Goal: Task Accomplishment & Management: Use online tool/utility

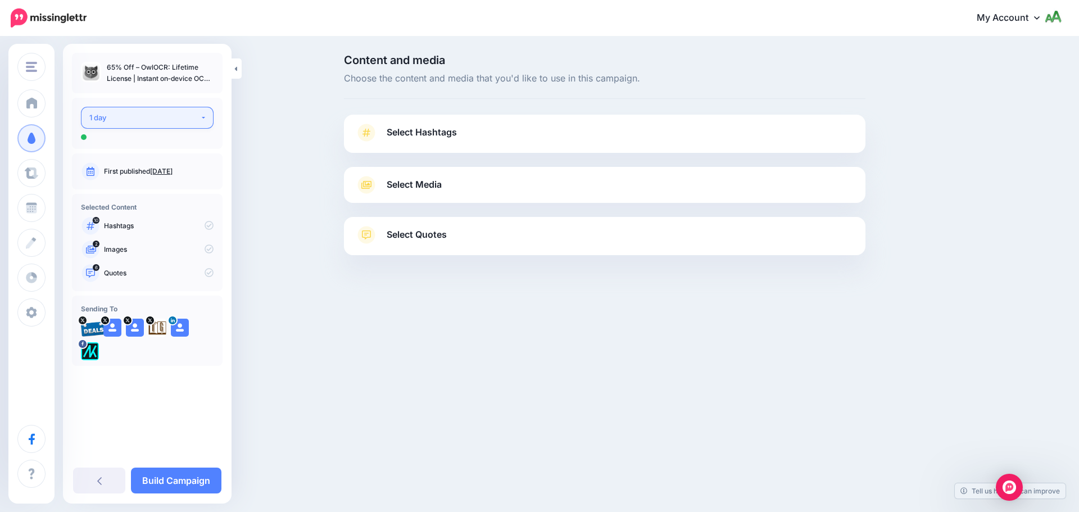
click at [172, 120] on div "1 day" at bounding box center [144, 117] width 111 height 13
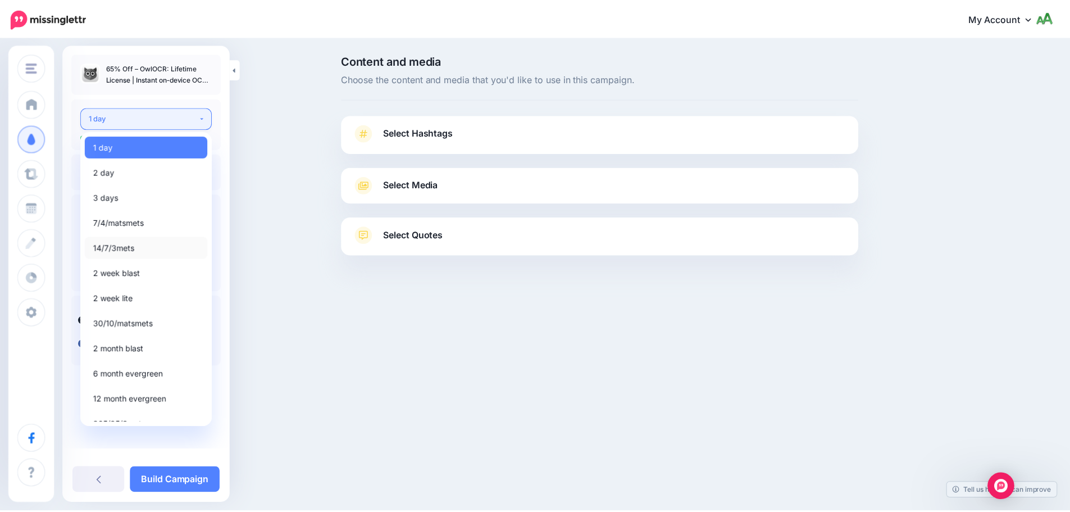
scroll to position [13, 0]
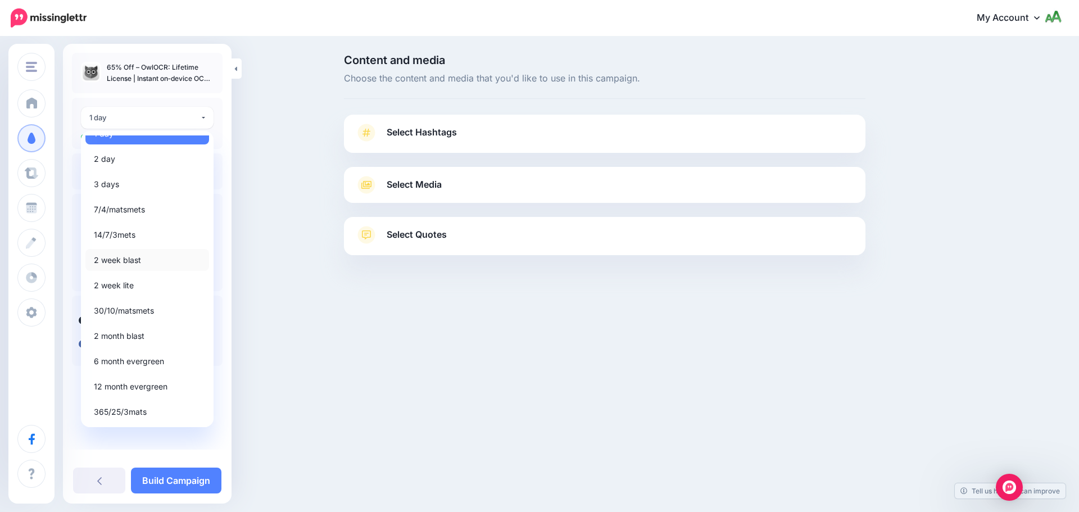
click at [121, 258] on span "2 week blast" at bounding box center [117, 259] width 47 height 13
select select "*****"
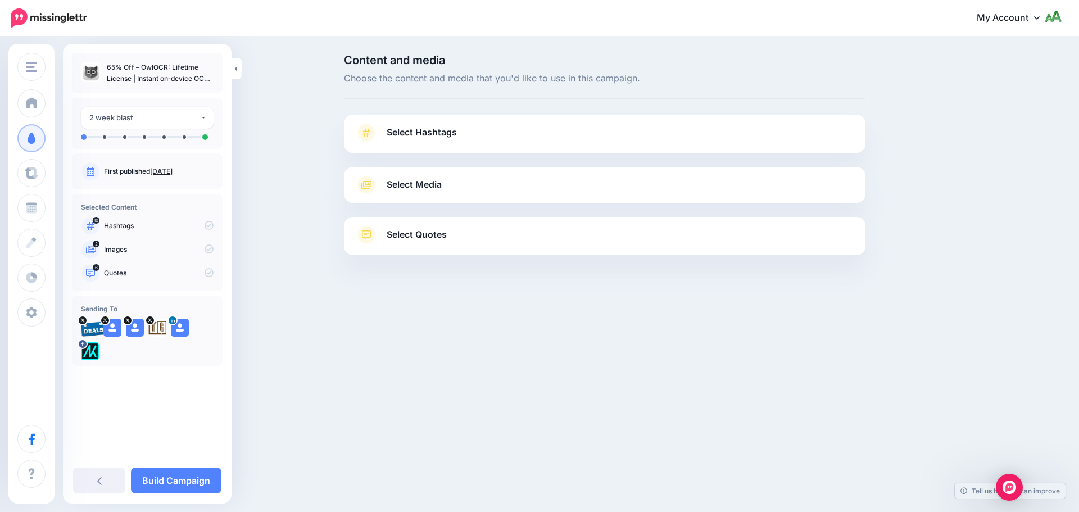
click at [452, 126] on span "Select Hashtags" at bounding box center [422, 132] width 70 height 15
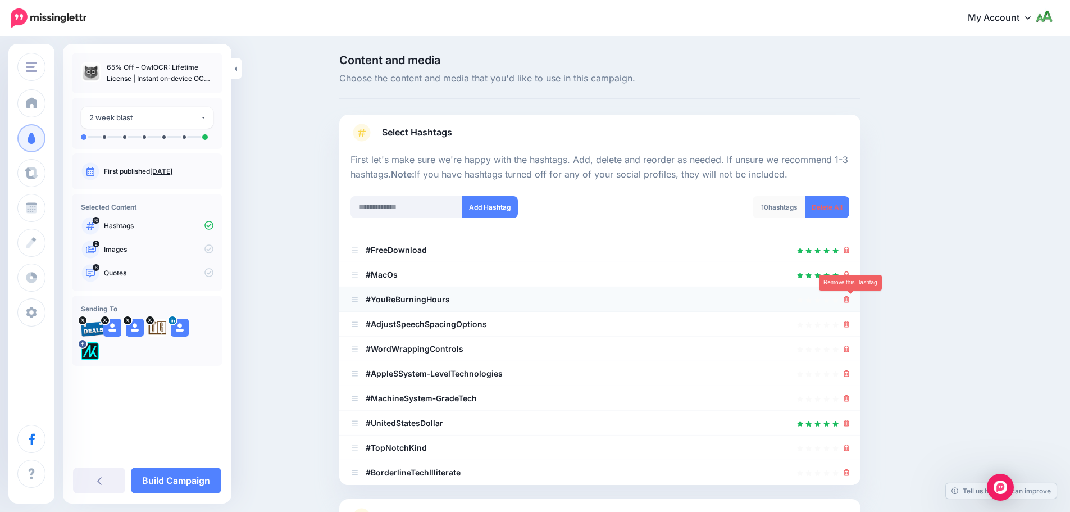
click at [850, 300] on icon at bounding box center [847, 299] width 6 height 7
click at [850, 323] on icon at bounding box center [847, 324] width 6 height 7
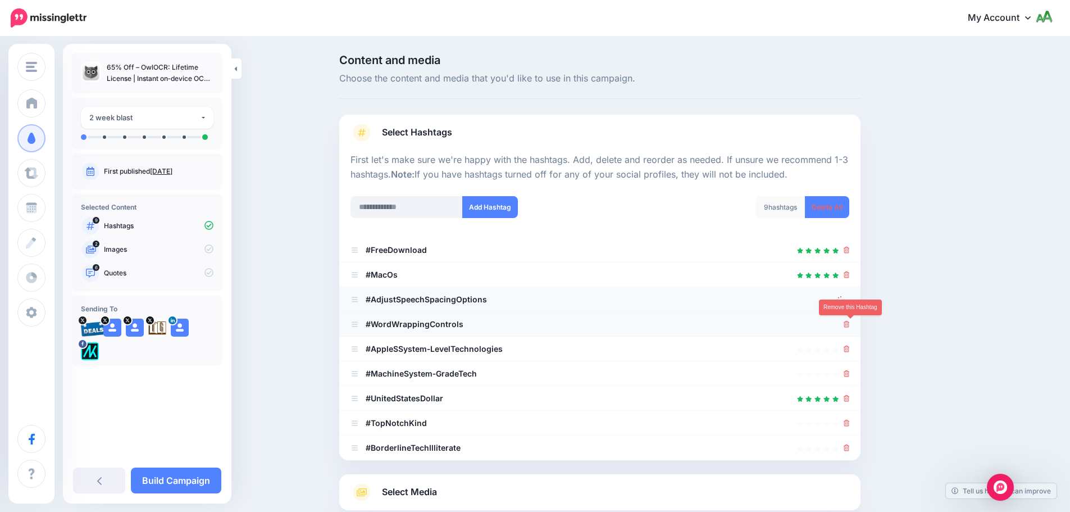
click at [850, 324] on icon at bounding box center [847, 324] width 6 height 7
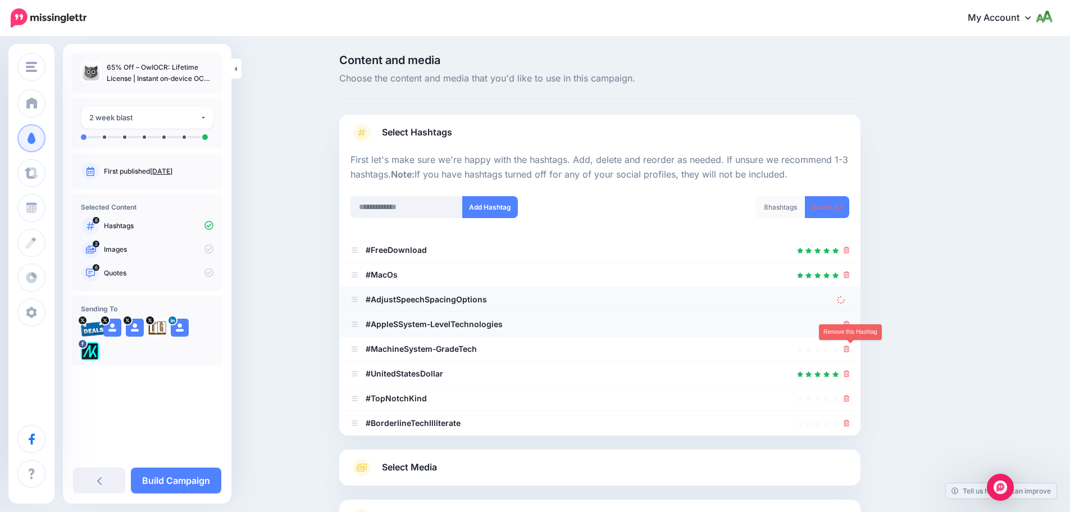
click at [850, 346] on icon at bounding box center [847, 349] width 6 height 7
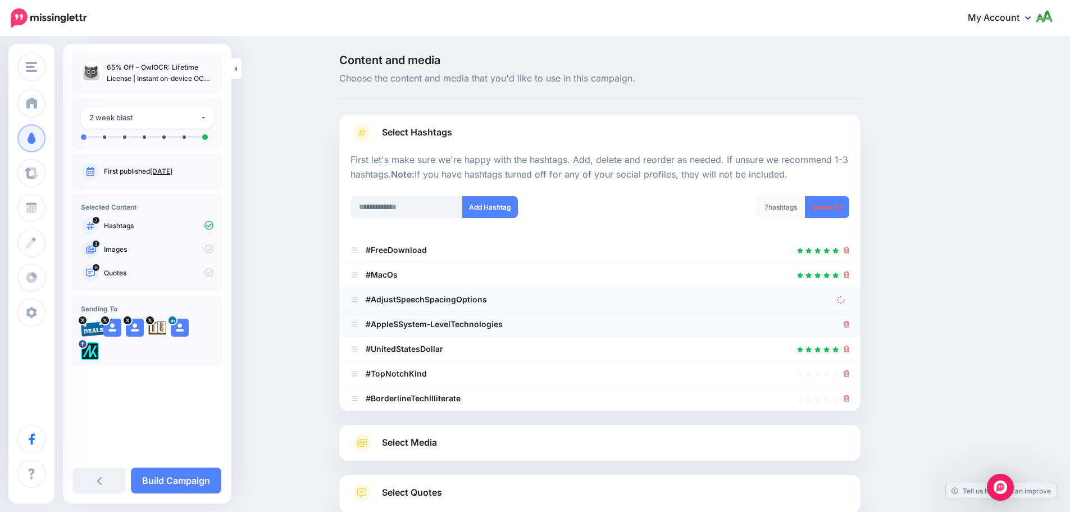
click at [849, 321] on icon at bounding box center [847, 324] width 6 height 7
click at [845, 299] on icon at bounding box center [841, 300] width 8 height 8
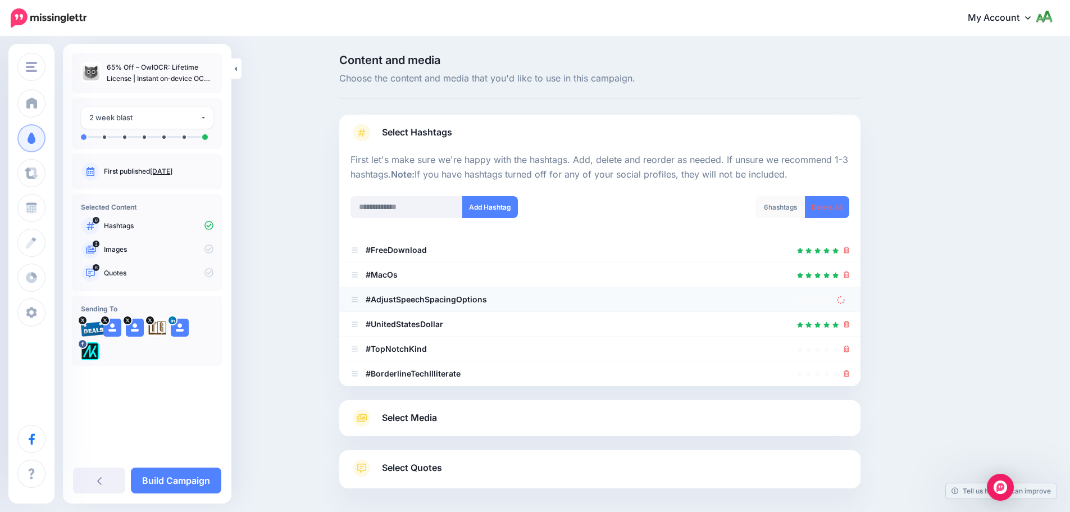
click at [845, 299] on icon at bounding box center [841, 300] width 8 height 8
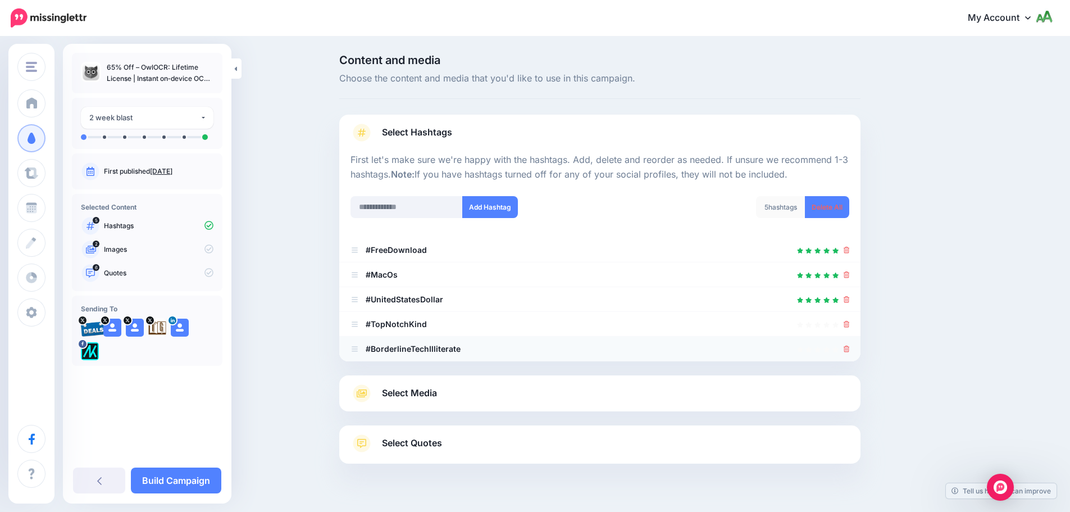
click at [854, 351] on li "#BorderlineTechIlliterate" at bounding box center [599, 349] width 521 height 25
click at [849, 349] on icon at bounding box center [847, 349] width 6 height 7
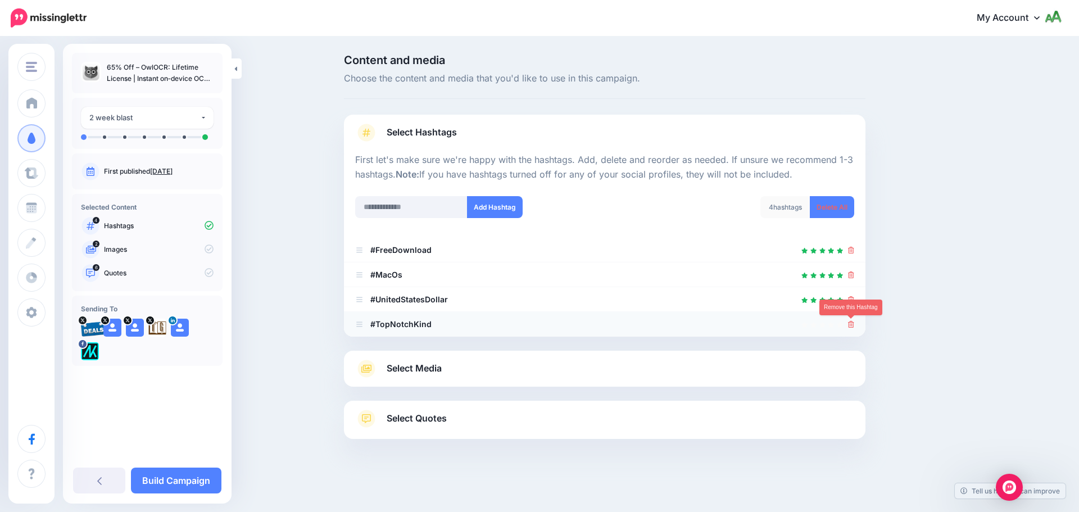
click at [851, 325] on icon at bounding box center [851, 324] width 6 height 7
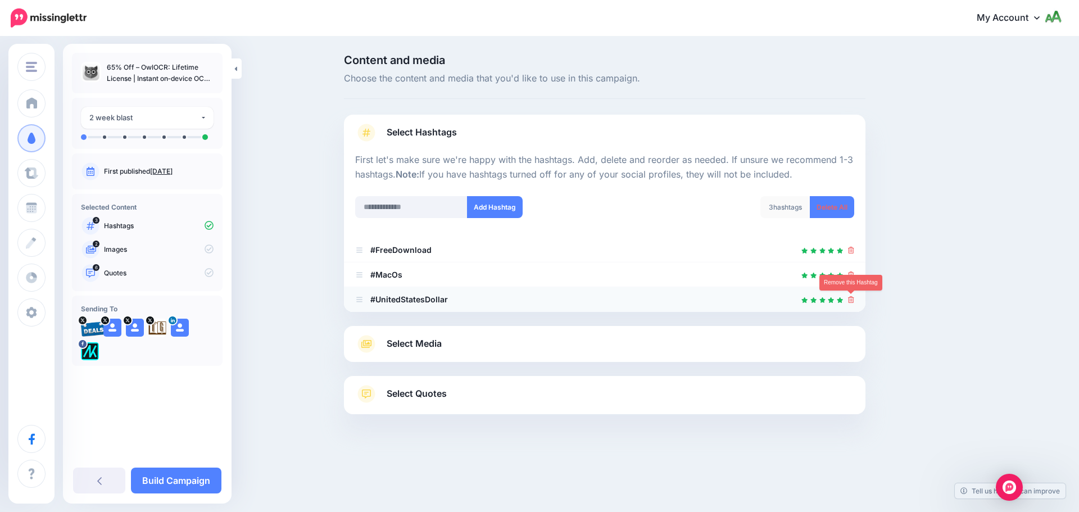
click at [849, 297] on icon at bounding box center [851, 299] width 6 height 7
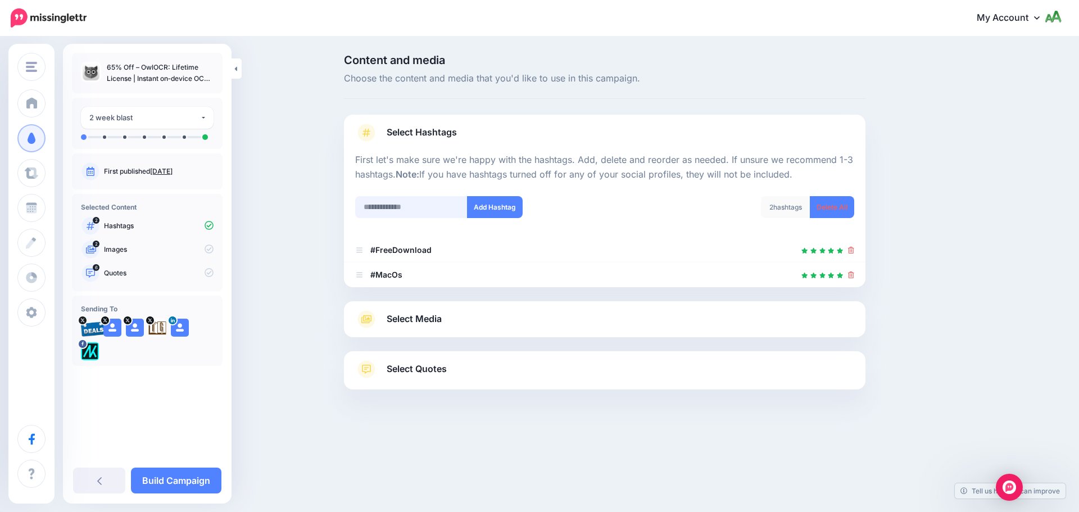
click at [394, 211] on input "text" at bounding box center [411, 207] width 112 height 22
type input "*******"
click at [485, 212] on button "Add Hashtag" at bounding box center [495, 207] width 56 height 22
click at [428, 213] on input "text" at bounding box center [411, 207] width 112 height 22
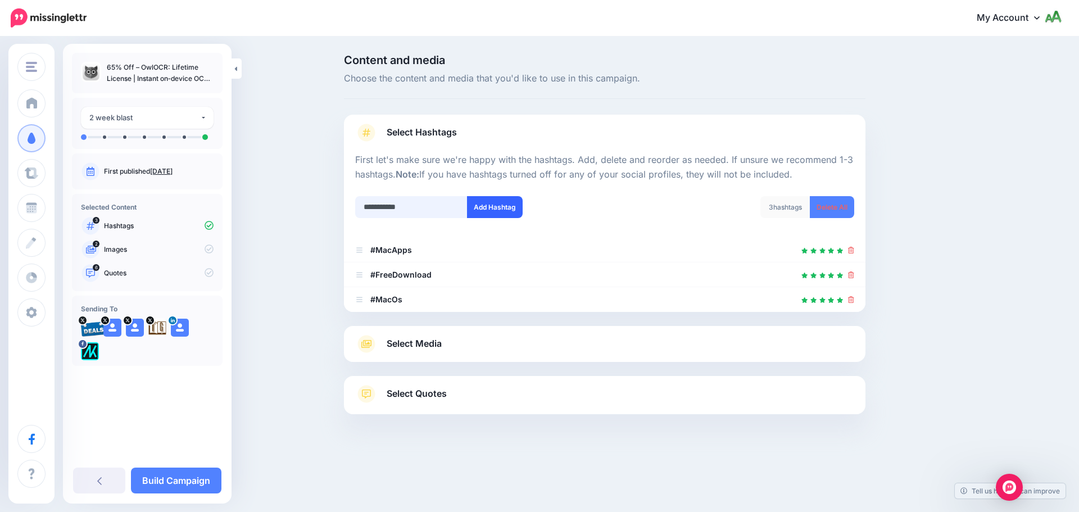
type input "**********"
click at [507, 207] on button "Add Hashtag" at bounding box center [495, 207] width 56 height 22
click at [472, 340] on link "Select Media" at bounding box center [604, 344] width 499 height 18
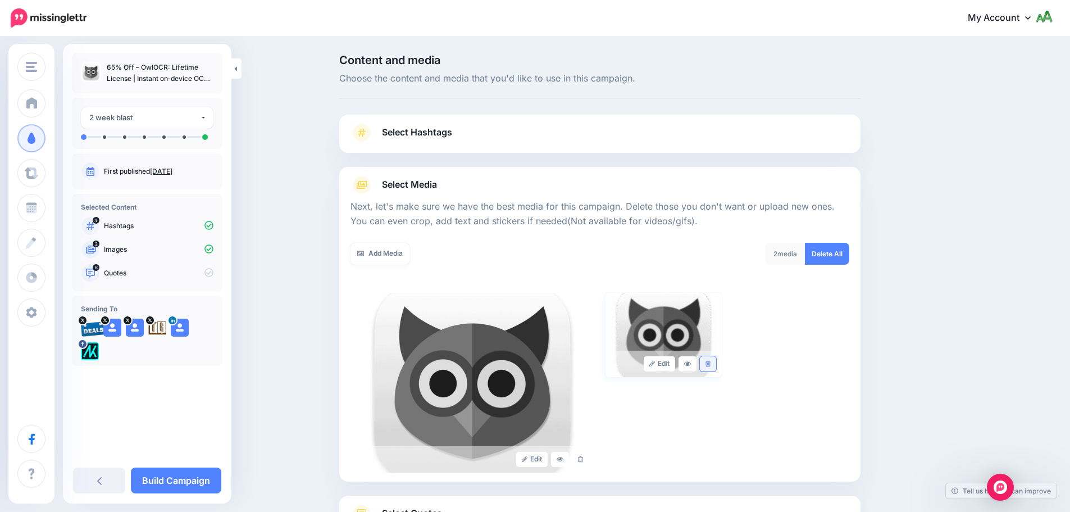
click at [711, 365] on icon at bounding box center [708, 364] width 5 height 6
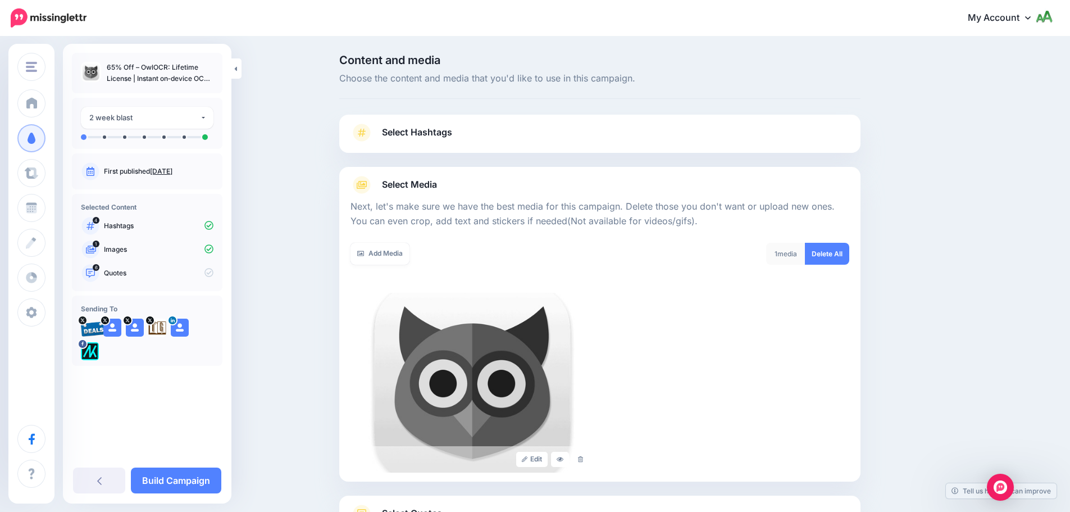
click at [452, 135] on span "Select Hashtags" at bounding box center [417, 132] width 70 height 15
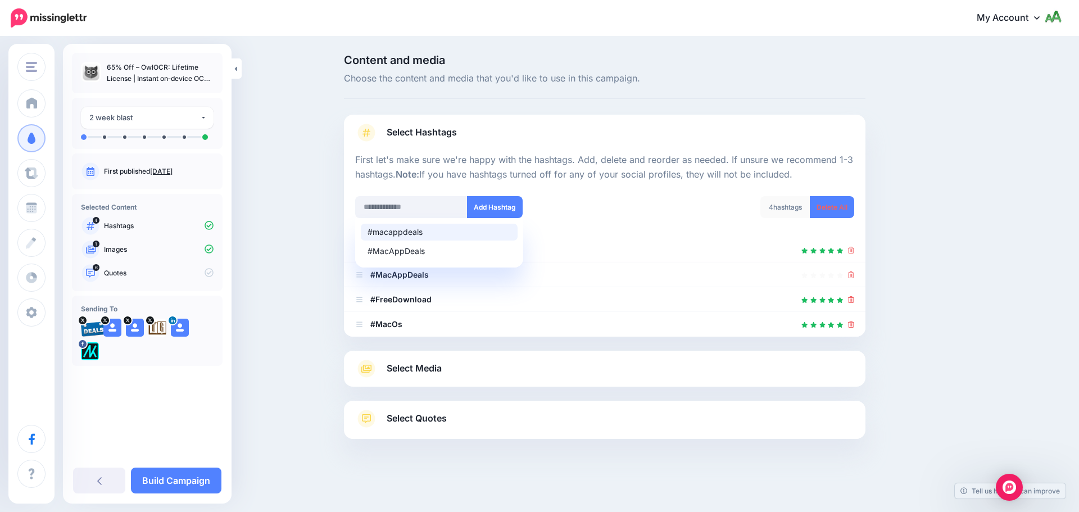
click at [463, 369] on link "Select Media" at bounding box center [604, 369] width 499 height 18
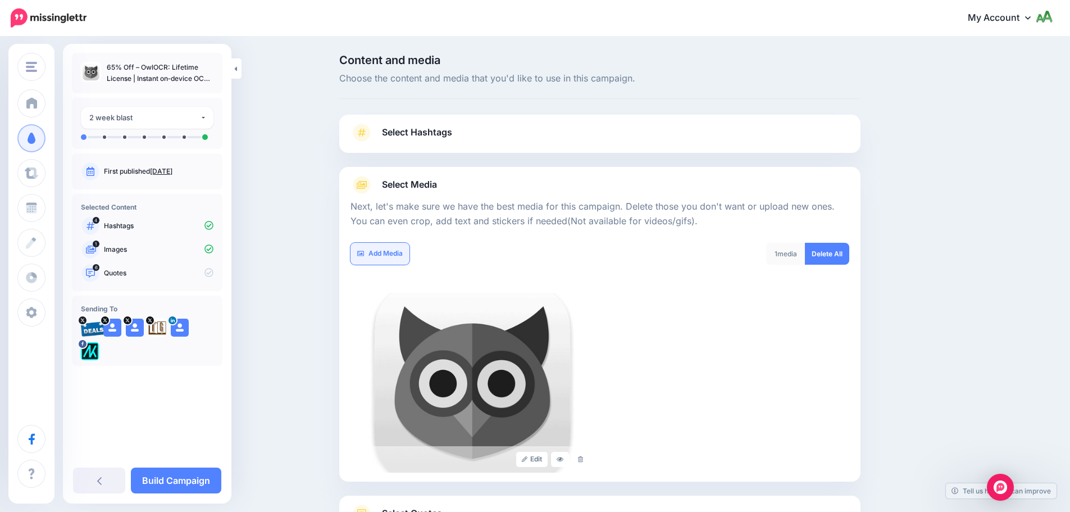
click at [374, 255] on link "Add Media" at bounding box center [380, 254] width 59 height 22
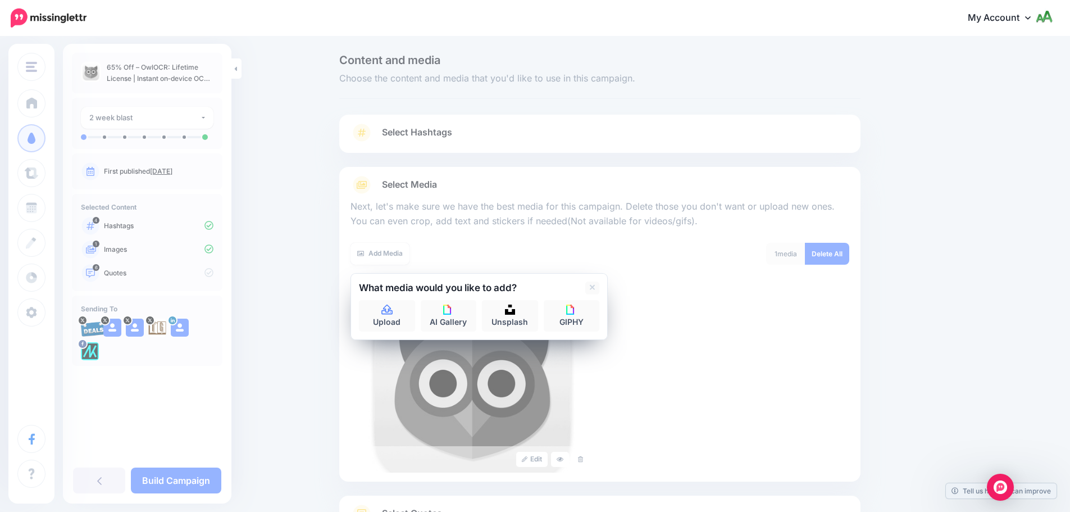
click at [387, 299] on div at bounding box center [479, 297] width 240 height 6
click at [387, 306] on icon at bounding box center [387, 310] width 13 height 10
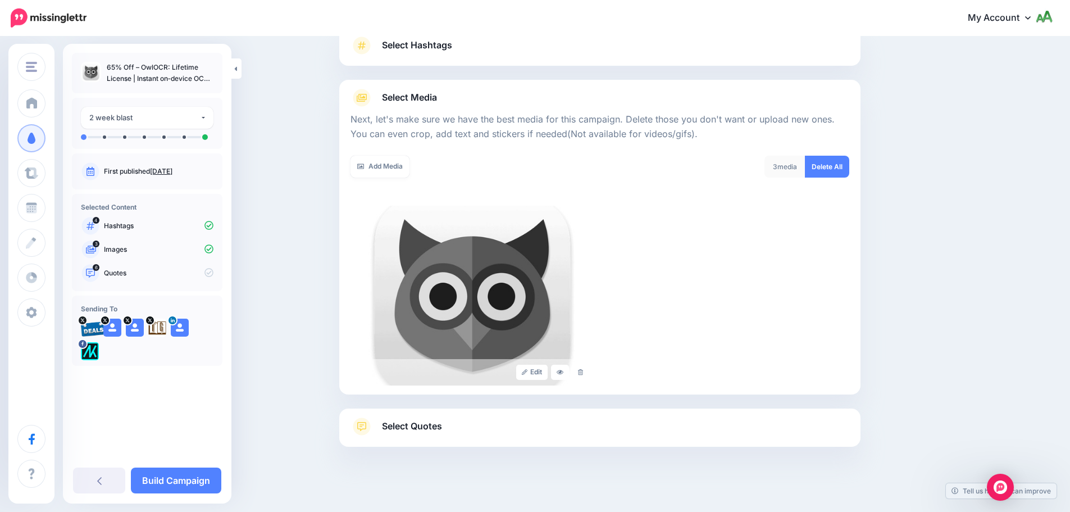
scroll to position [95, 0]
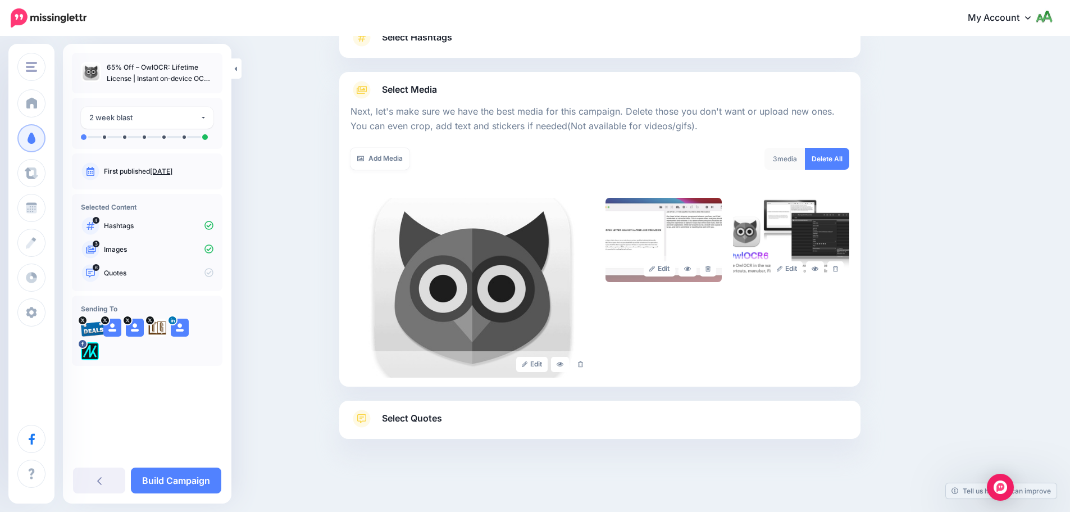
click at [474, 414] on link "Select Quotes" at bounding box center [600, 424] width 499 height 29
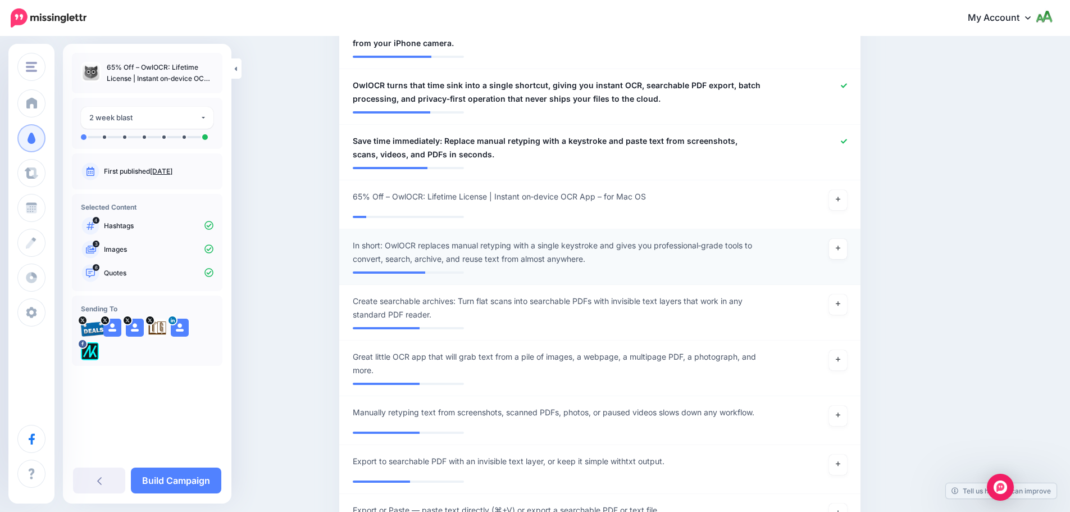
scroll to position [713, 0]
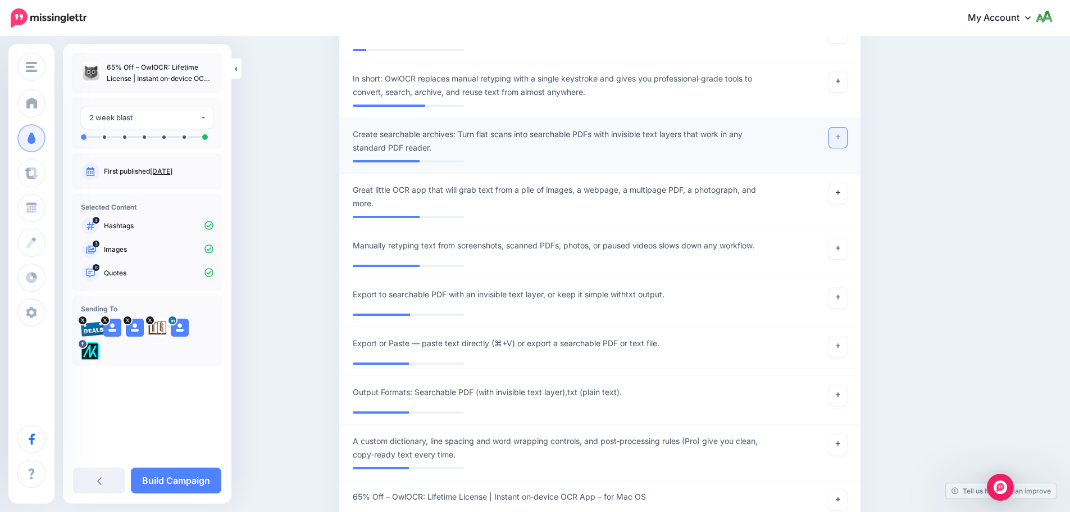
click at [838, 133] on link at bounding box center [838, 138] width 18 height 20
click at [847, 78] on link at bounding box center [838, 82] width 18 height 20
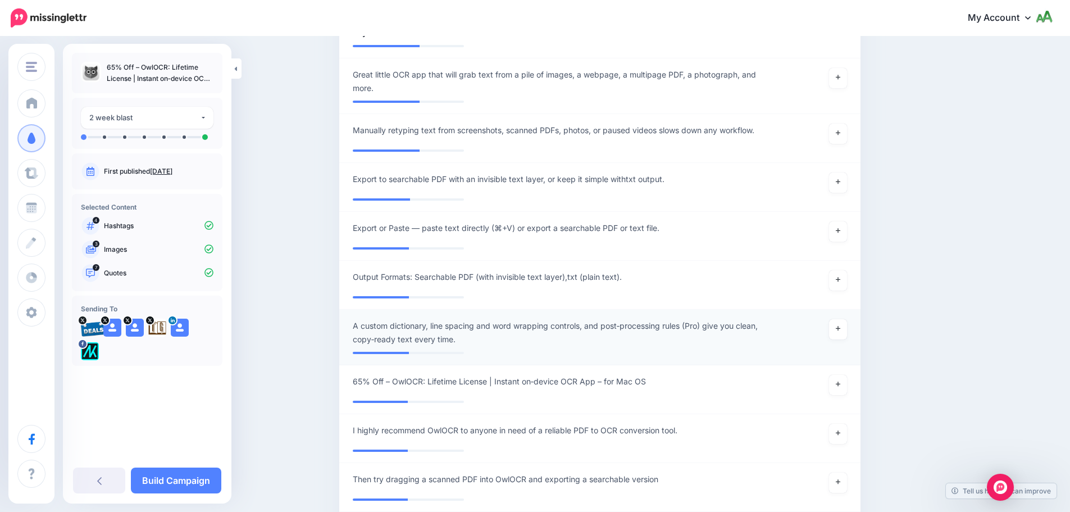
scroll to position [881, 0]
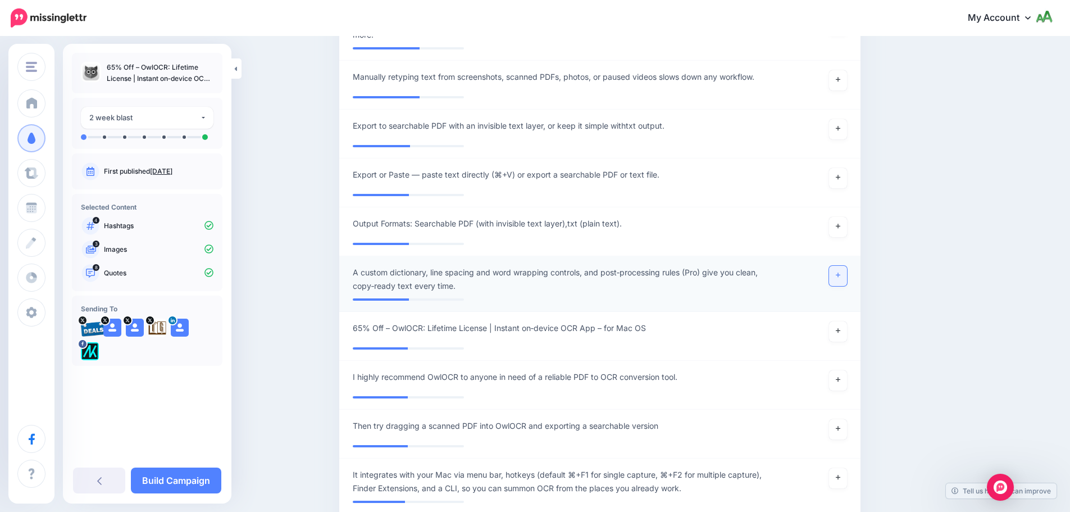
click at [838, 276] on link at bounding box center [838, 276] width 18 height 20
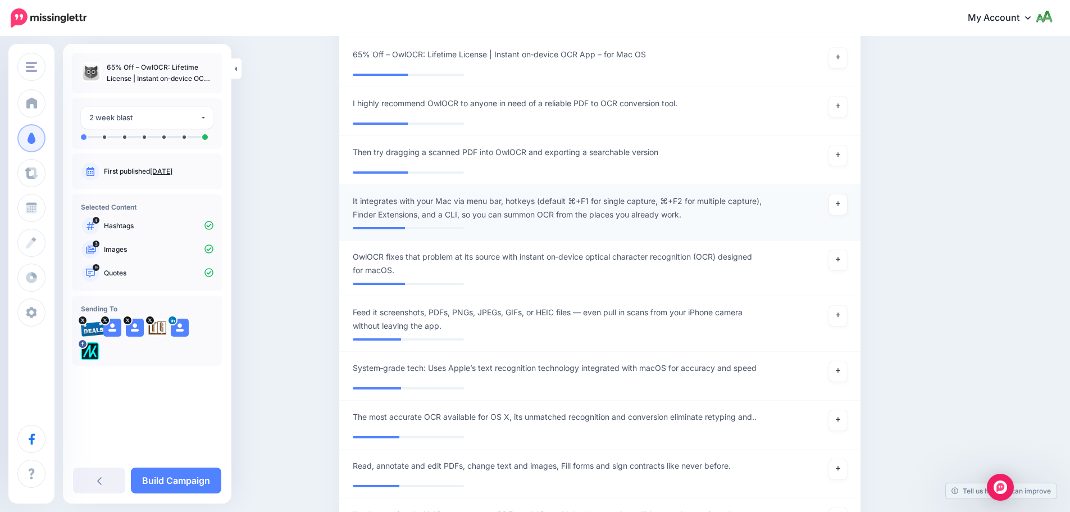
scroll to position [1219, 0]
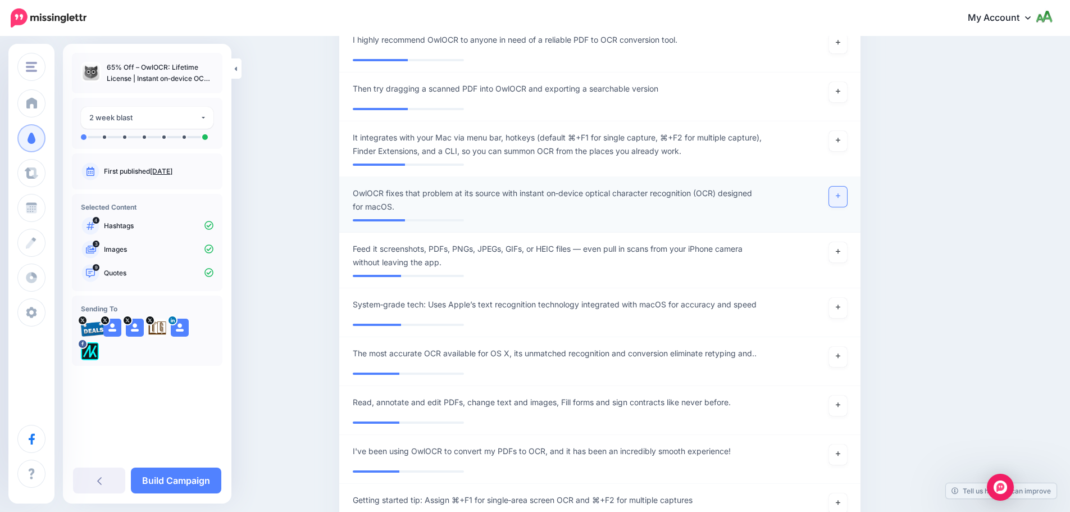
click at [842, 199] on link at bounding box center [838, 197] width 18 height 20
click at [840, 252] on icon at bounding box center [838, 251] width 4 height 6
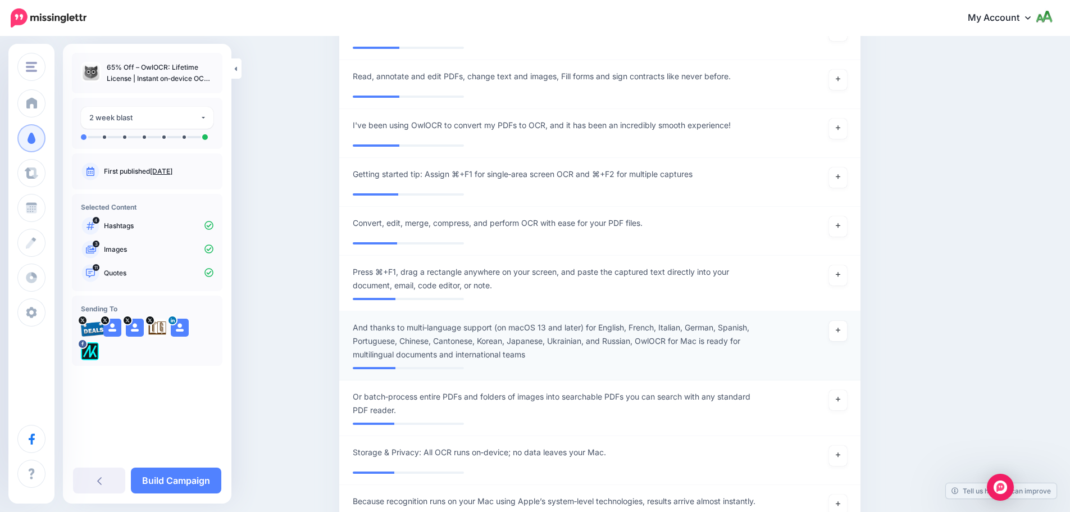
scroll to position [1556, 0]
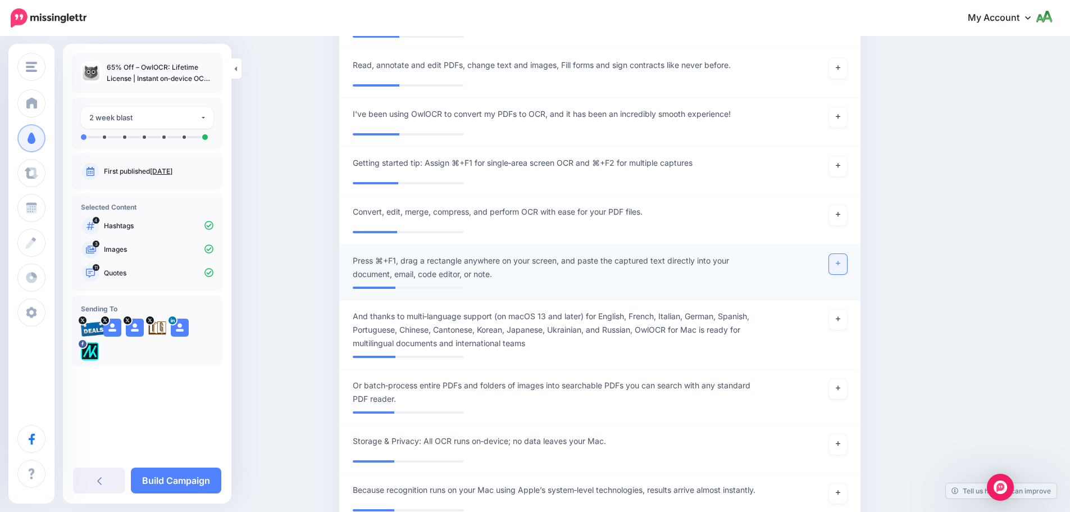
click at [840, 264] on icon at bounding box center [838, 263] width 4 height 6
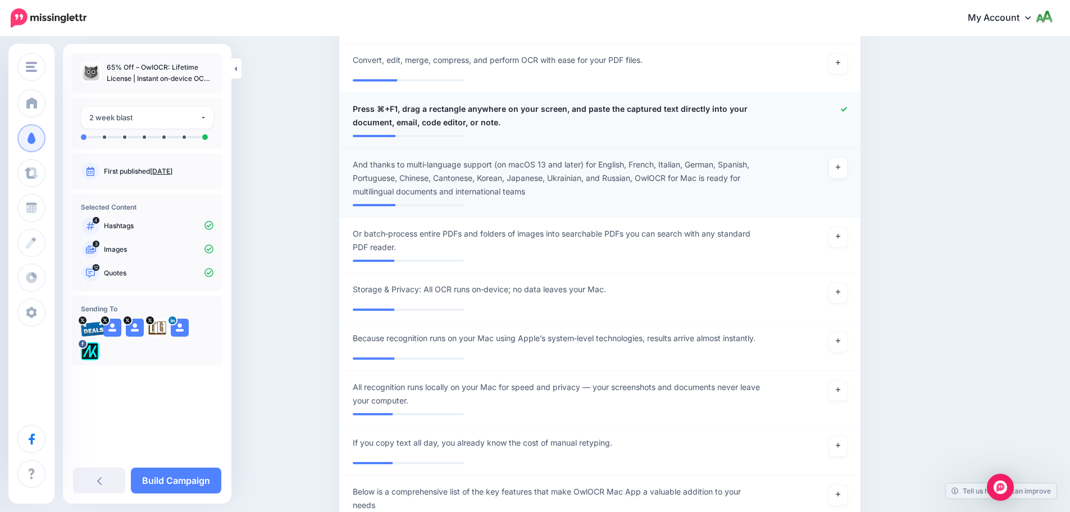
scroll to position [1724, 0]
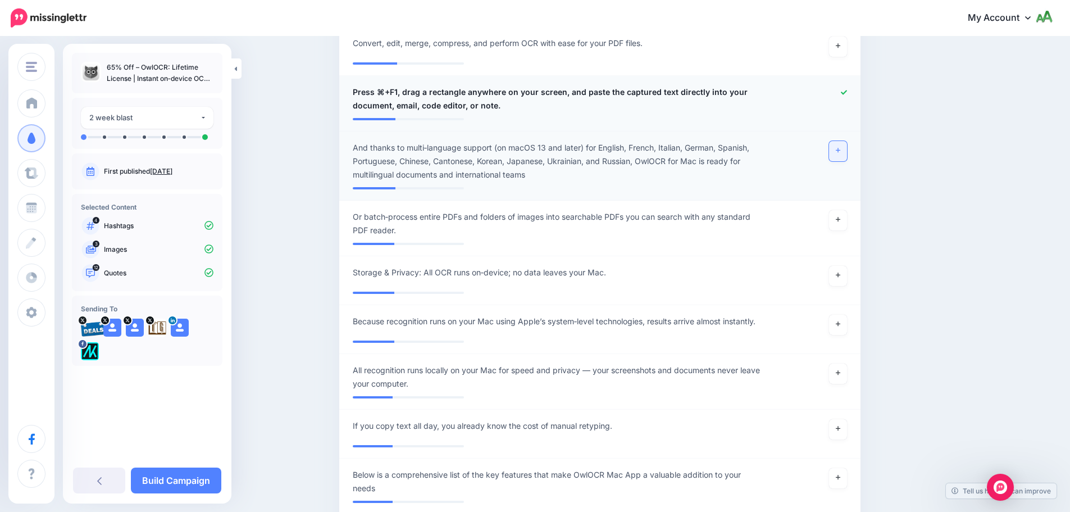
click at [839, 147] on link at bounding box center [838, 151] width 18 height 20
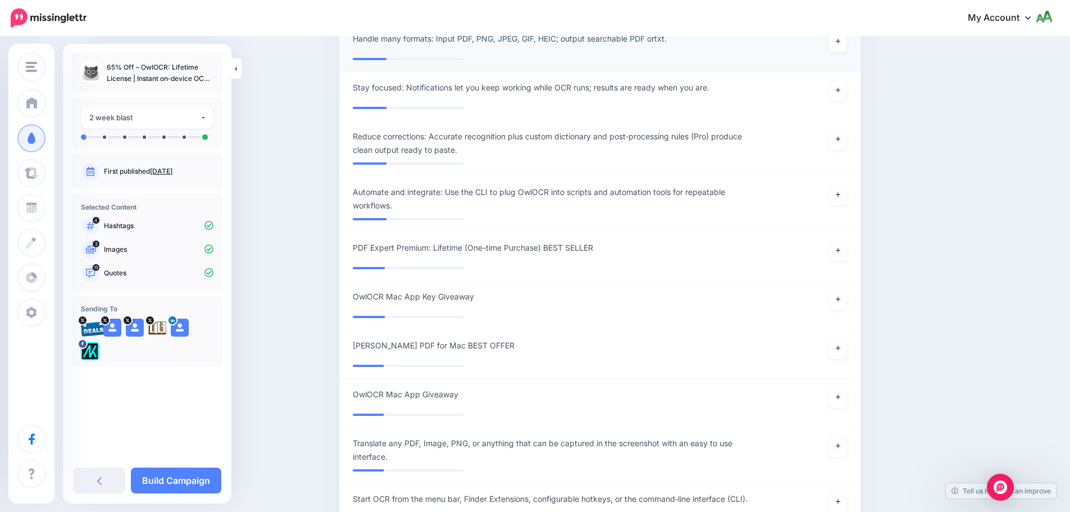
scroll to position [2848, 0]
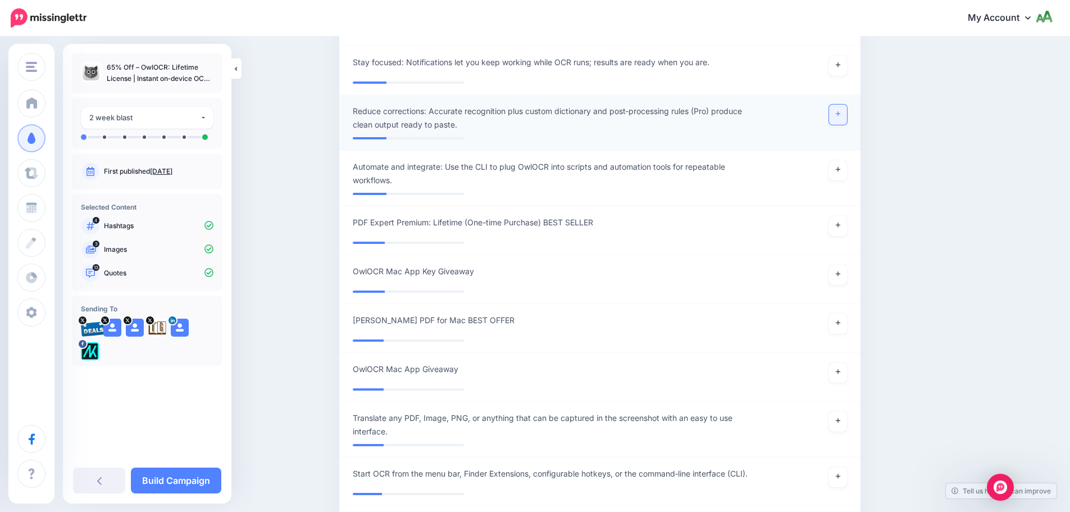
click at [839, 117] on link at bounding box center [838, 114] width 18 height 20
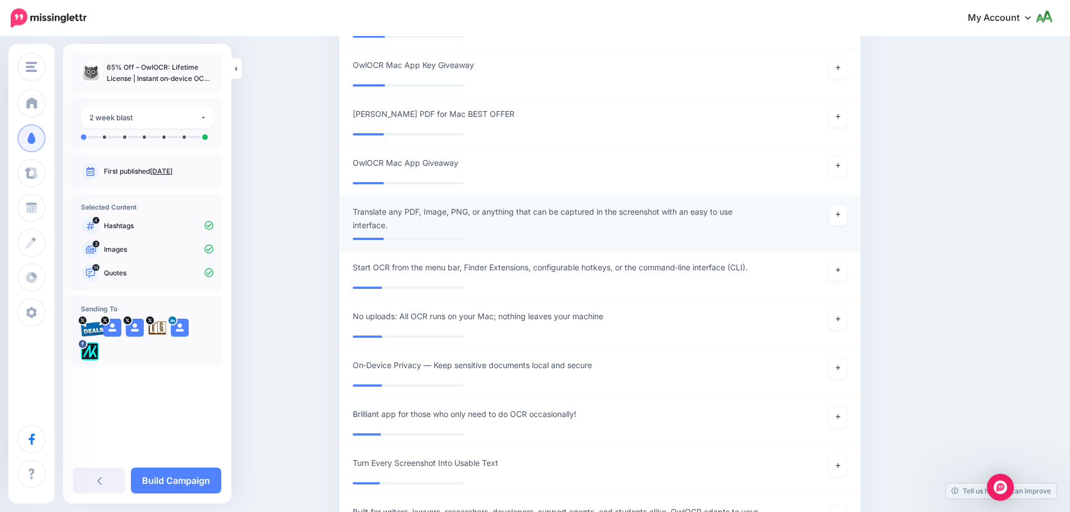
scroll to position [3072, 0]
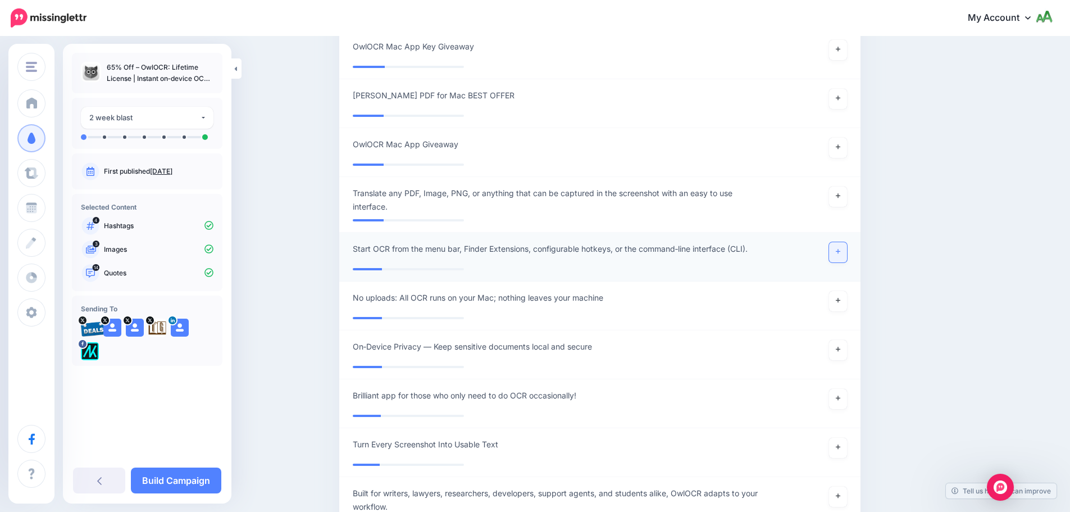
click at [843, 254] on link at bounding box center [838, 252] width 18 height 20
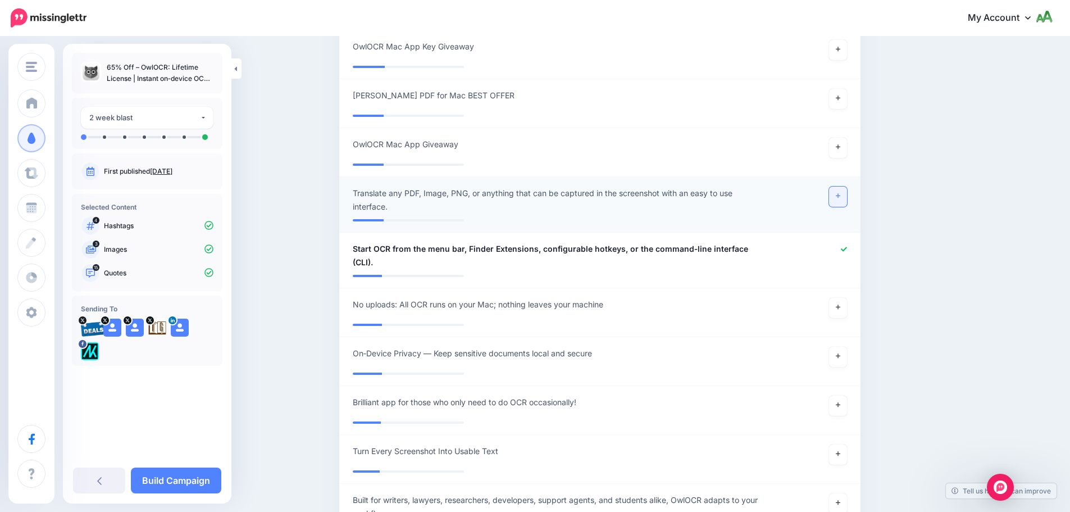
click at [834, 201] on link at bounding box center [838, 197] width 18 height 20
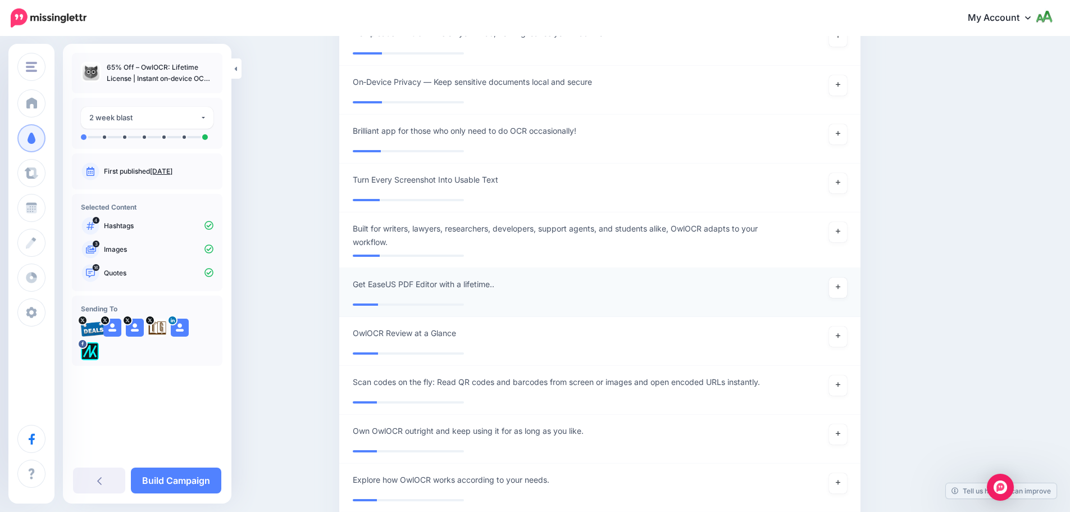
scroll to position [3353, 0]
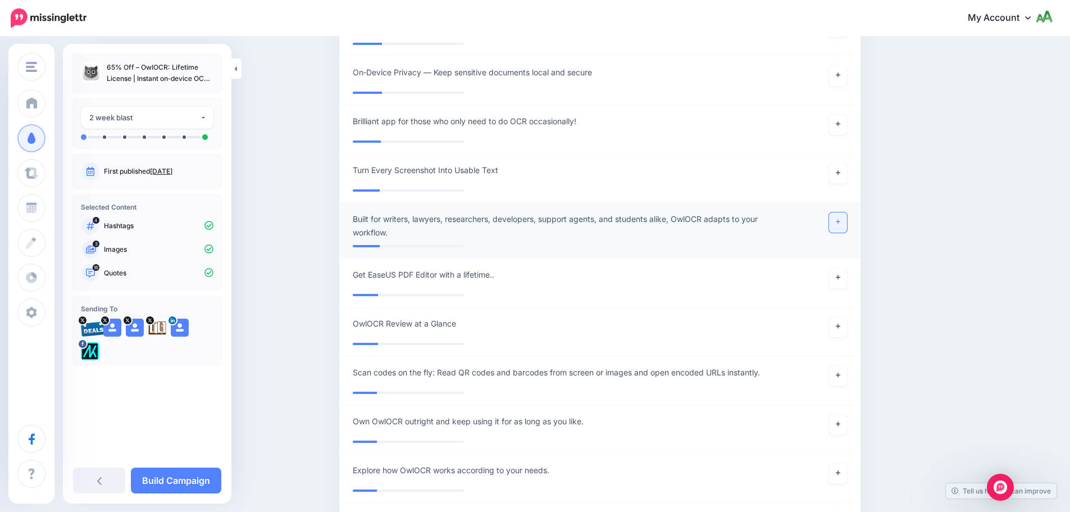
click at [847, 212] on link at bounding box center [838, 222] width 18 height 20
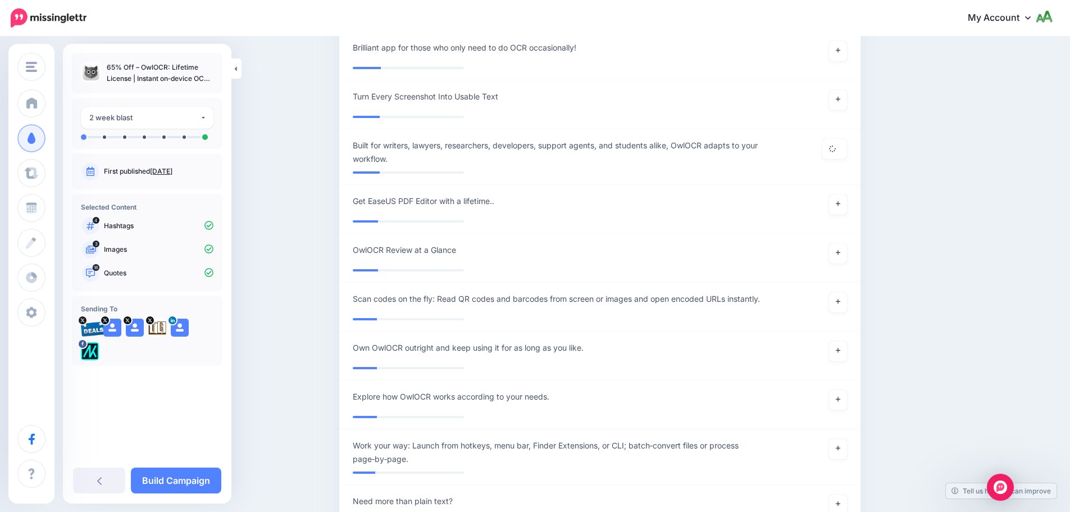
scroll to position [3578, 0]
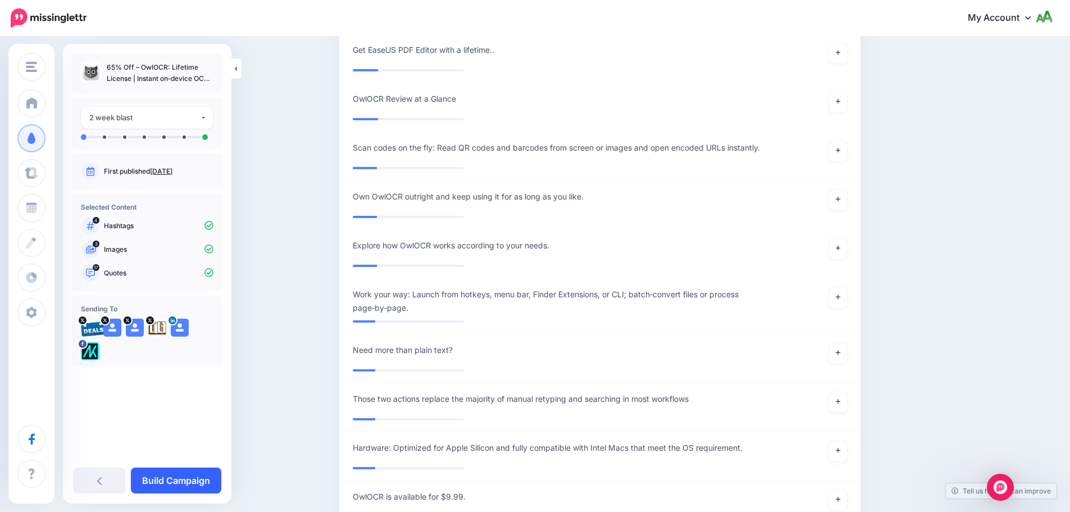
click at [178, 481] on link "Build Campaign" at bounding box center [176, 480] width 90 height 26
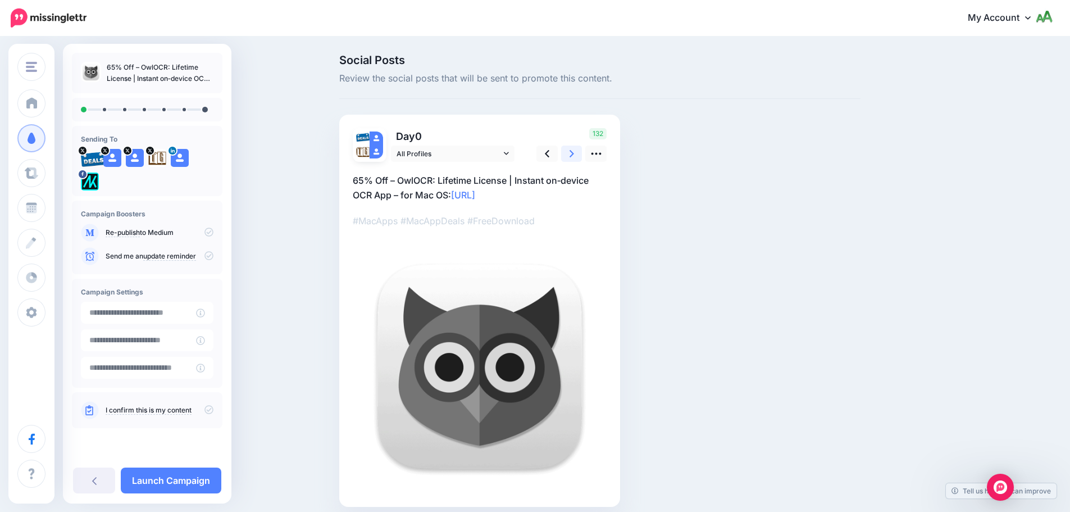
click at [574, 157] on icon at bounding box center [572, 154] width 4 height 12
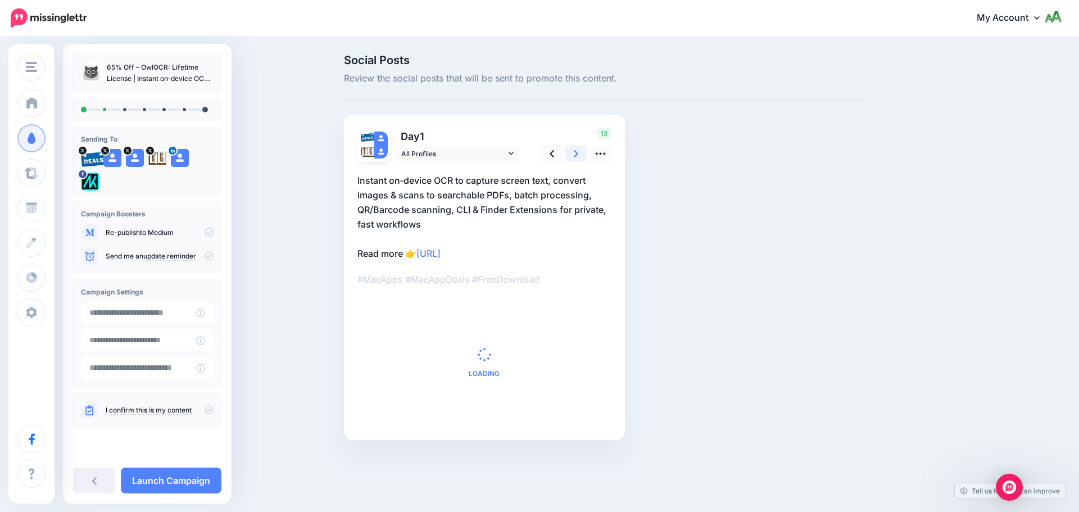
click at [576, 157] on icon at bounding box center [576, 154] width 4 height 12
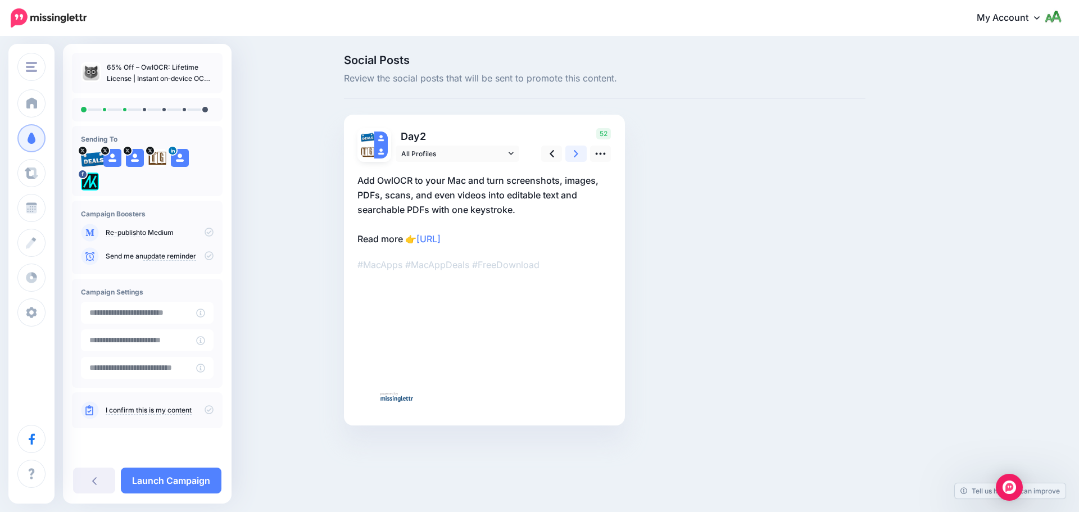
click at [576, 157] on icon at bounding box center [576, 154] width 4 height 12
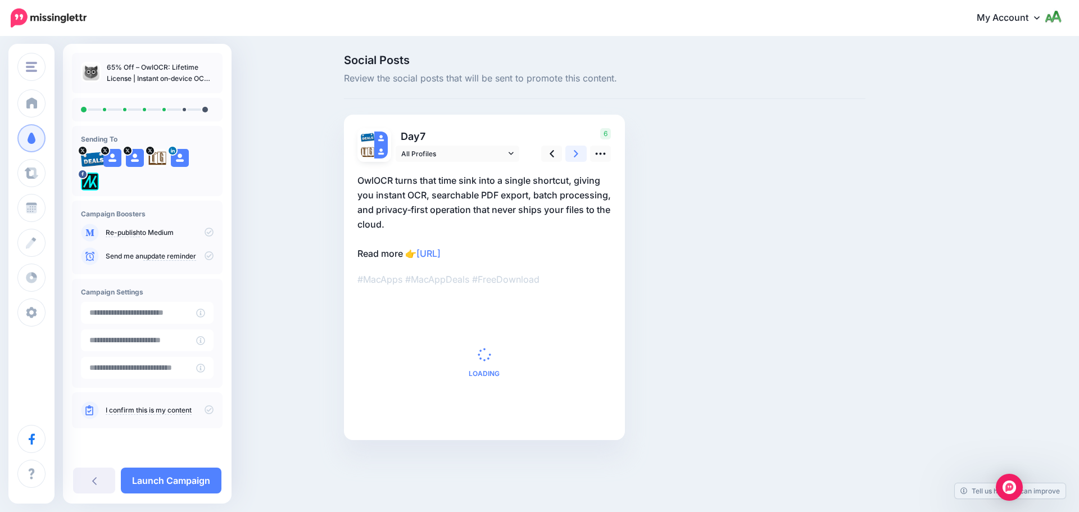
click at [576, 157] on icon at bounding box center [576, 154] width 4 height 12
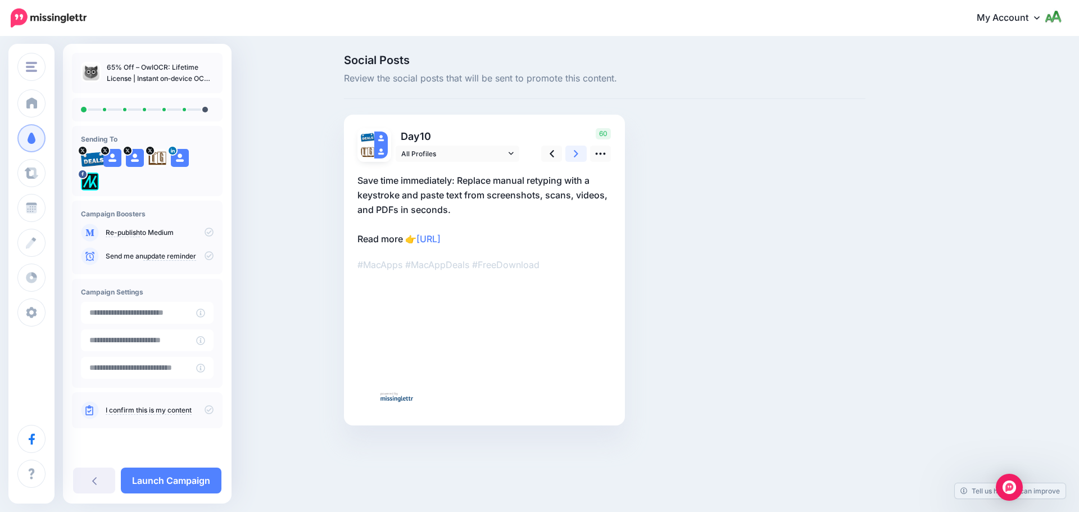
click at [576, 157] on icon at bounding box center [576, 154] width 4 height 12
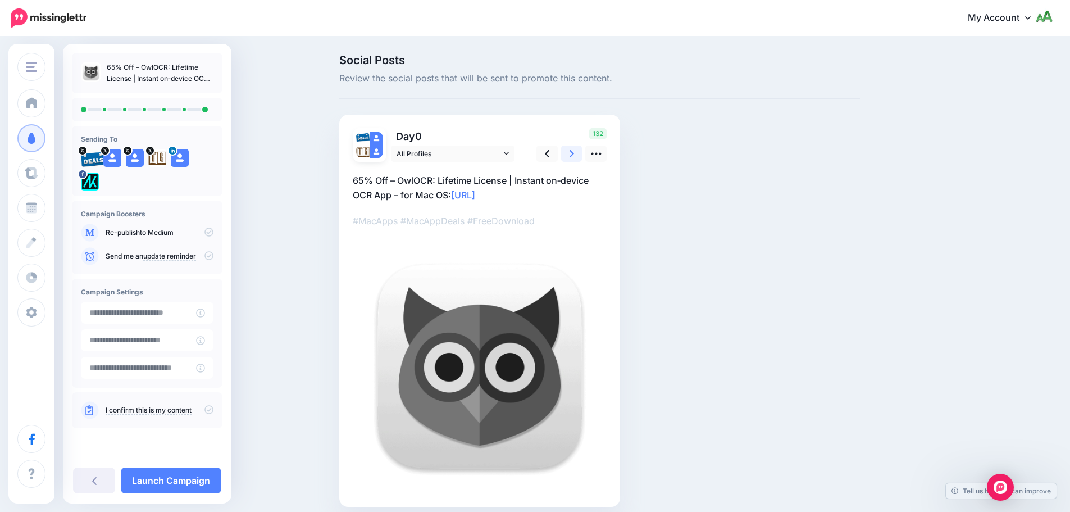
click at [574, 157] on icon at bounding box center [572, 154] width 4 height 12
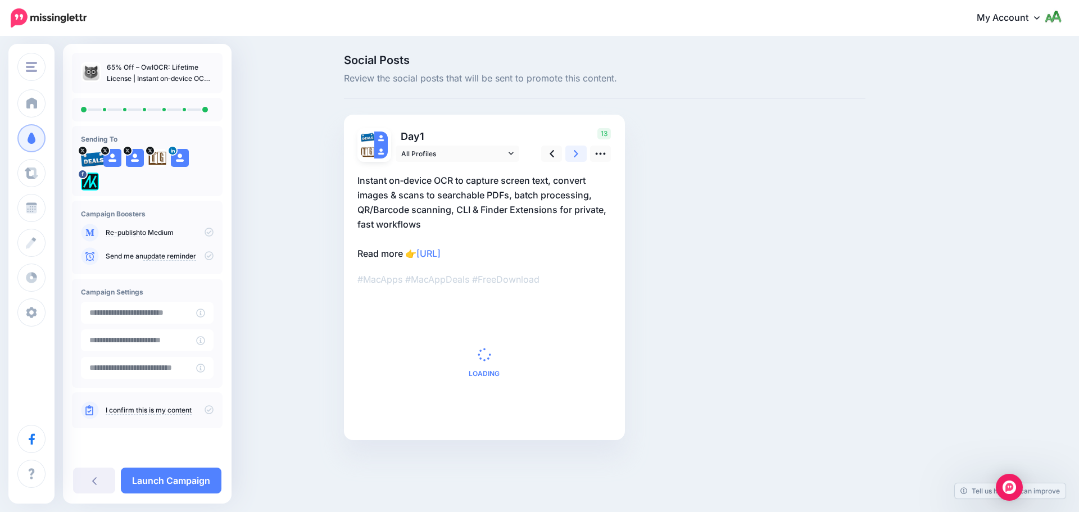
click at [576, 157] on icon at bounding box center [576, 154] width 4 height 12
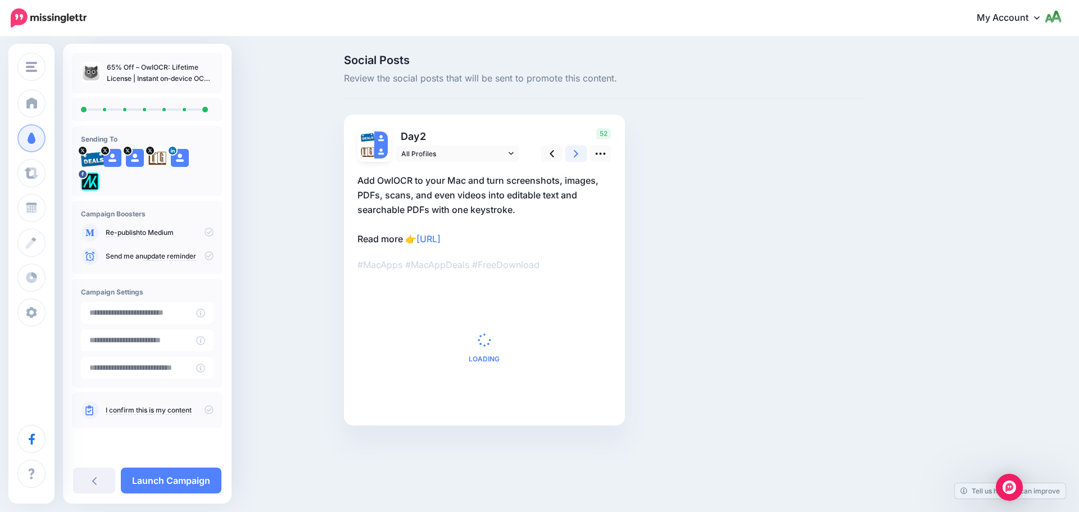
click at [576, 157] on icon at bounding box center [576, 154] width 4 height 12
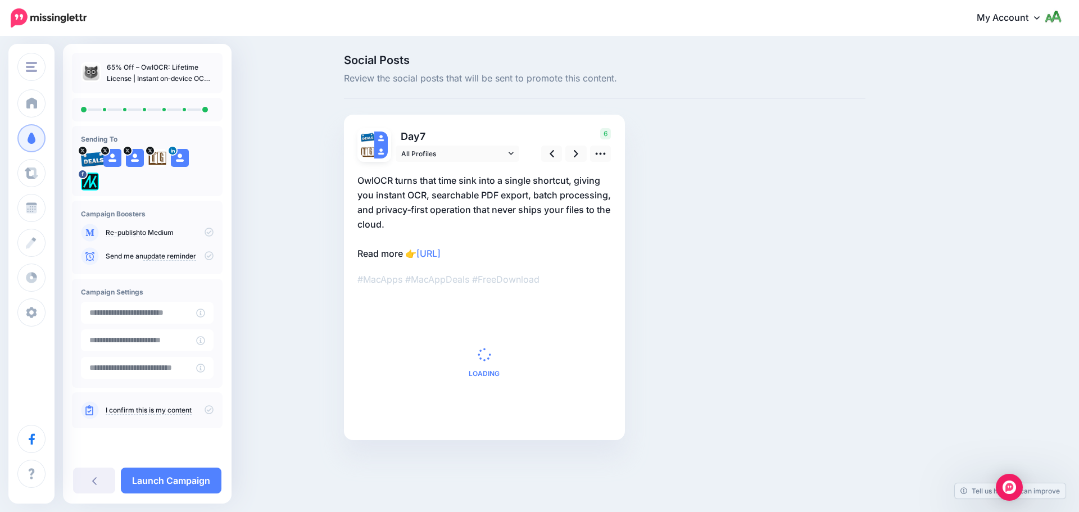
click at [209, 258] on icon at bounding box center [208, 255] width 9 height 9
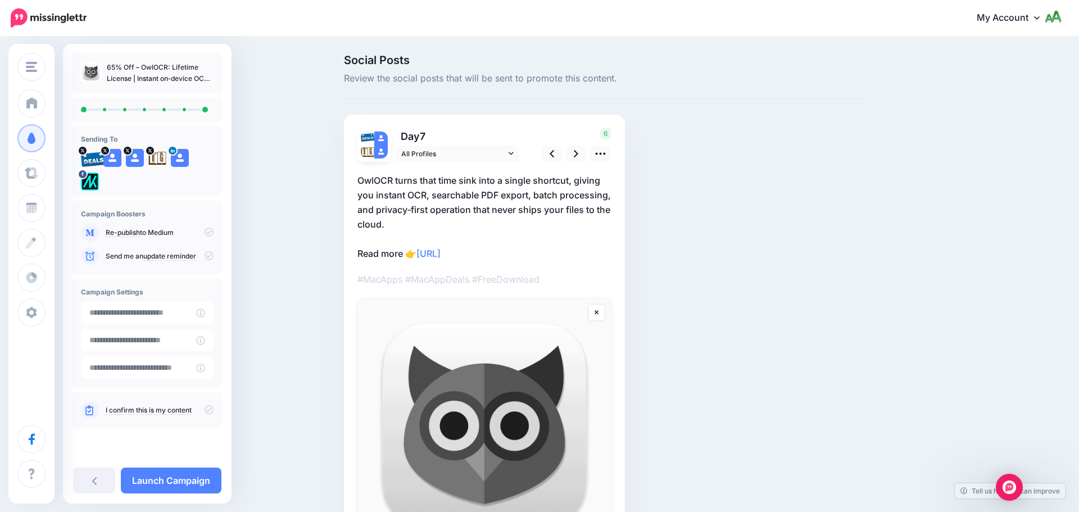
click at [209, 258] on icon at bounding box center [208, 255] width 9 height 9
click at [210, 415] on p "I confirm this is my content" at bounding box center [160, 410] width 108 height 10
click at [210, 411] on icon at bounding box center [208, 409] width 9 height 9
click at [575, 153] on icon at bounding box center [576, 154] width 4 height 12
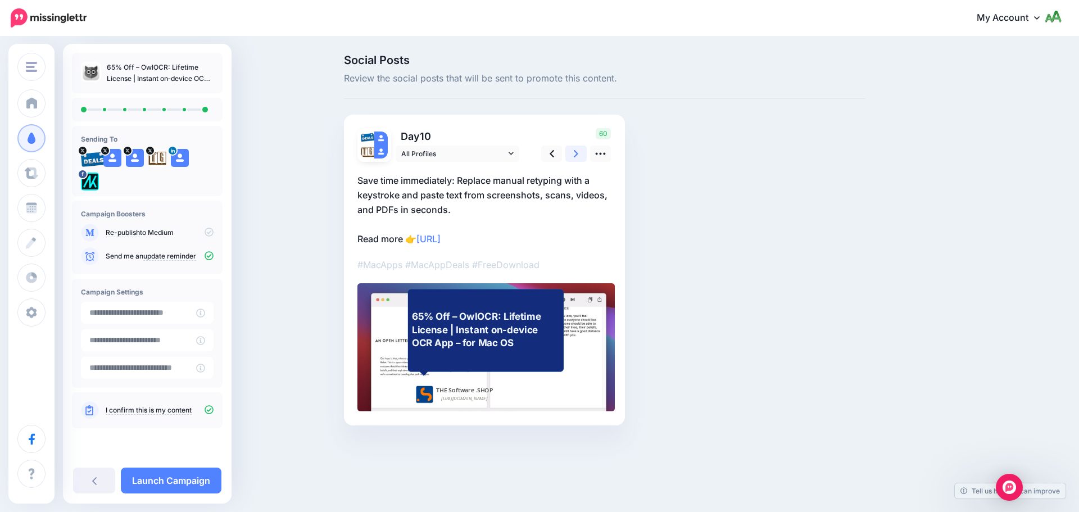
click at [575, 151] on icon at bounding box center [576, 153] width 4 height 7
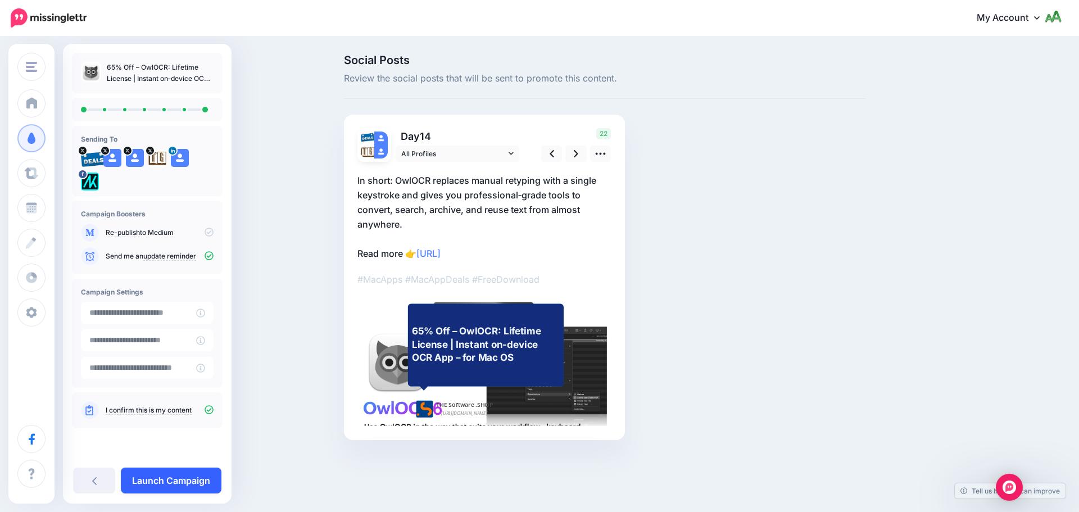
click at [188, 481] on link "Launch Campaign" at bounding box center [171, 480] width 101 height 26
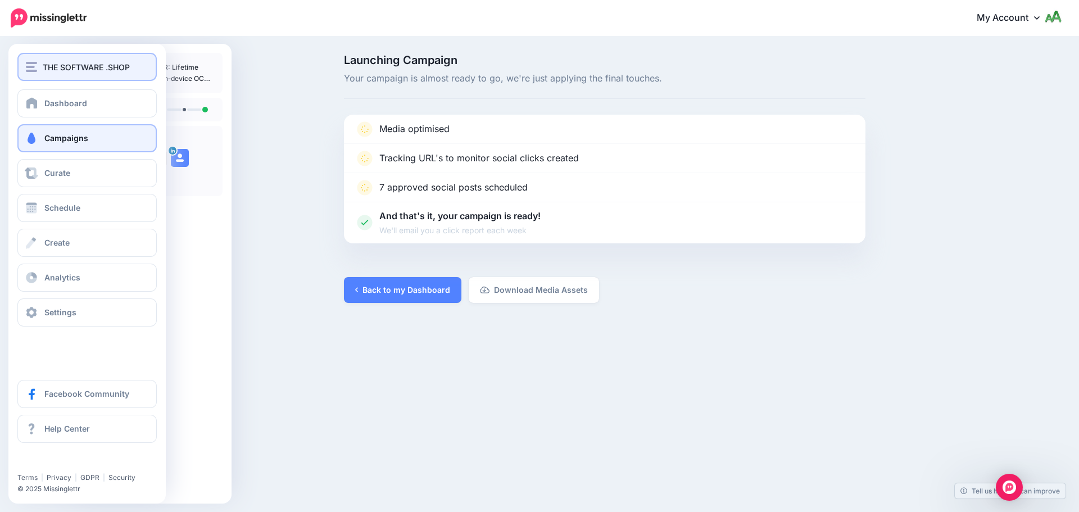
click at [86, 62] on span "THE SOFTWARE .SHOP" at bounding box center [86, 67] width 87 height 13
click at [54, 66] on span "THE SOFTWARE .SHOP" at bounding box center [86, 67] width 87 height 13
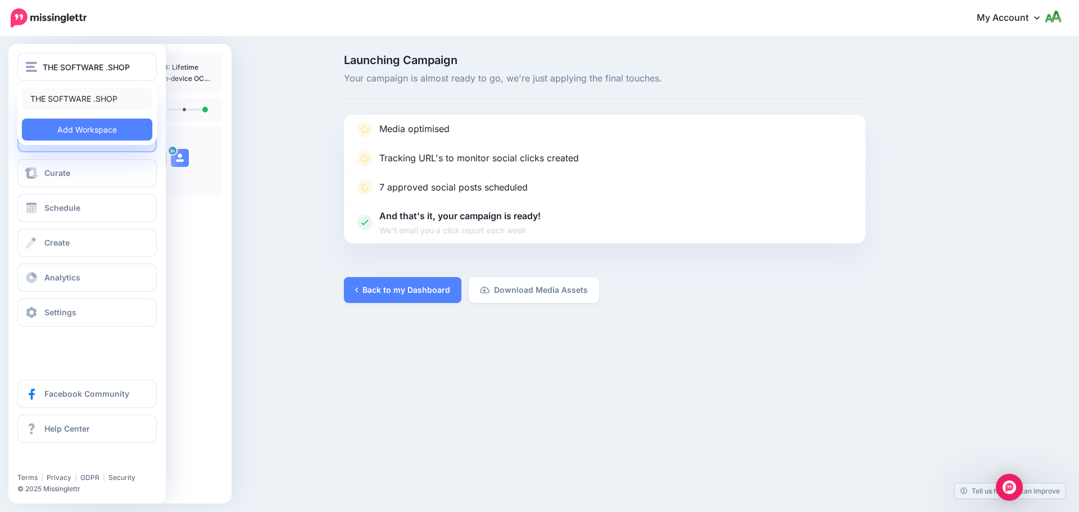
click at [71, 94] on link "THE SOFTWARE .SHOP" at bounding box center [87, 99] width 130 height 22
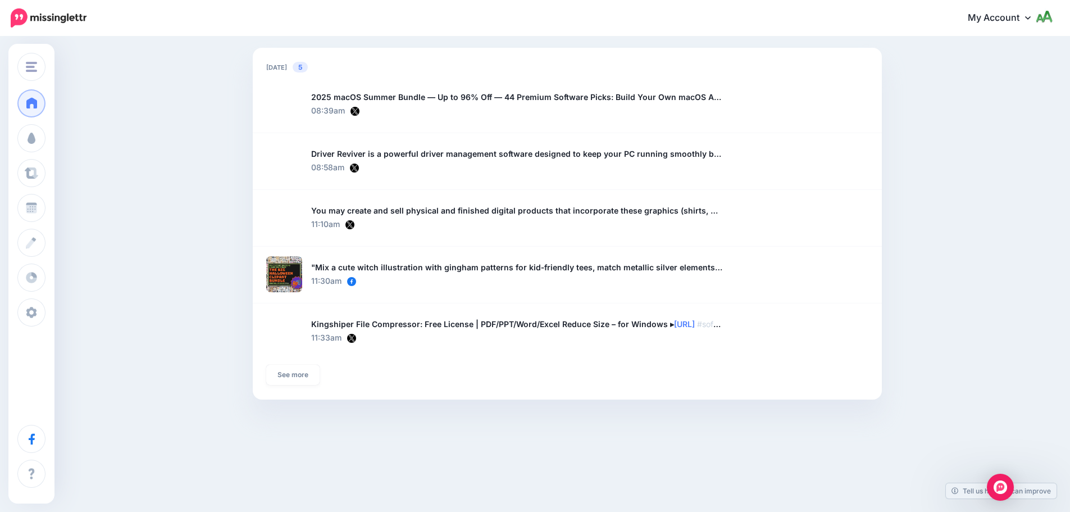
scroll to position [775, 0]
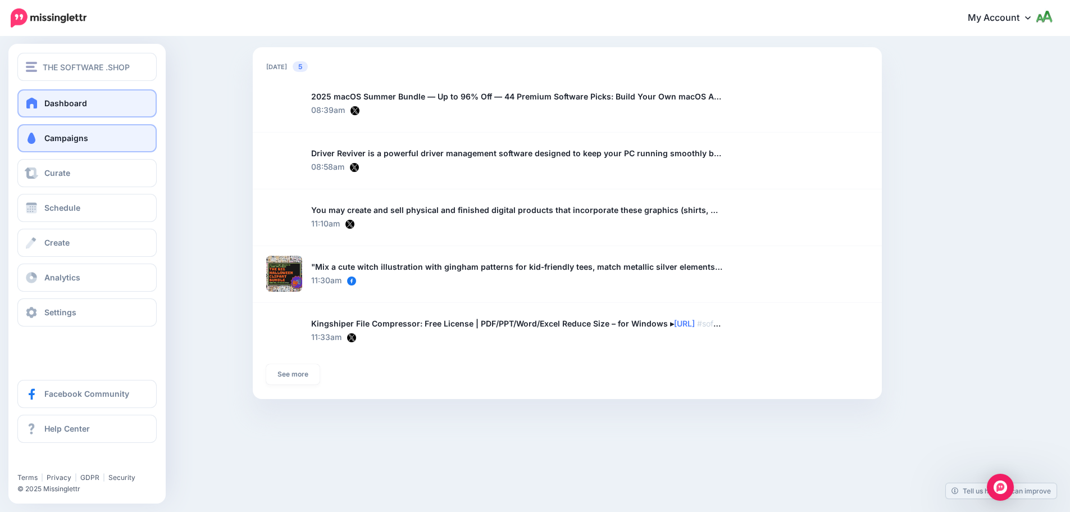
click at [38, 137] on span at bounding box center [31, 138] width 15 height 11
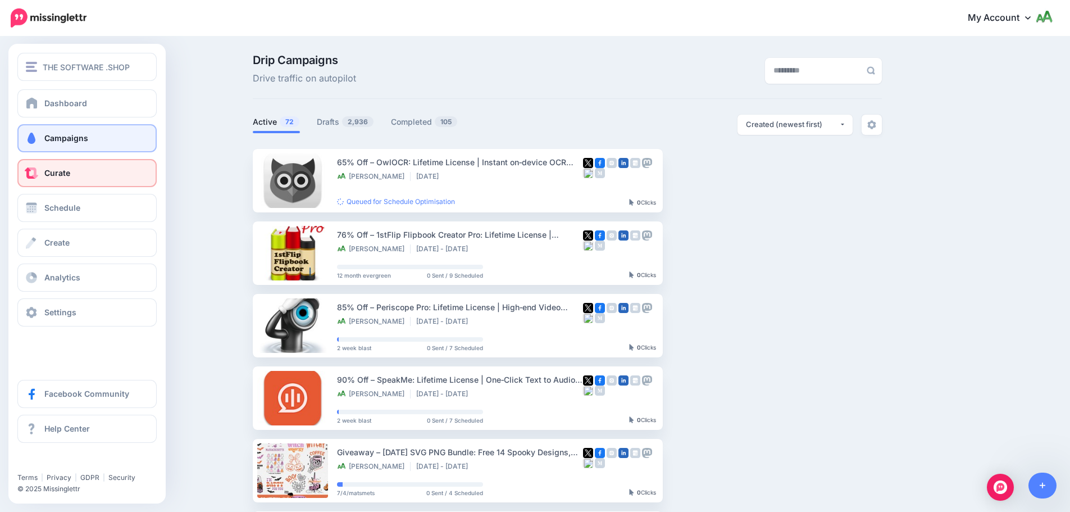
click at [38, 172] on span at bounding box center [31, 172] width 15 height 11
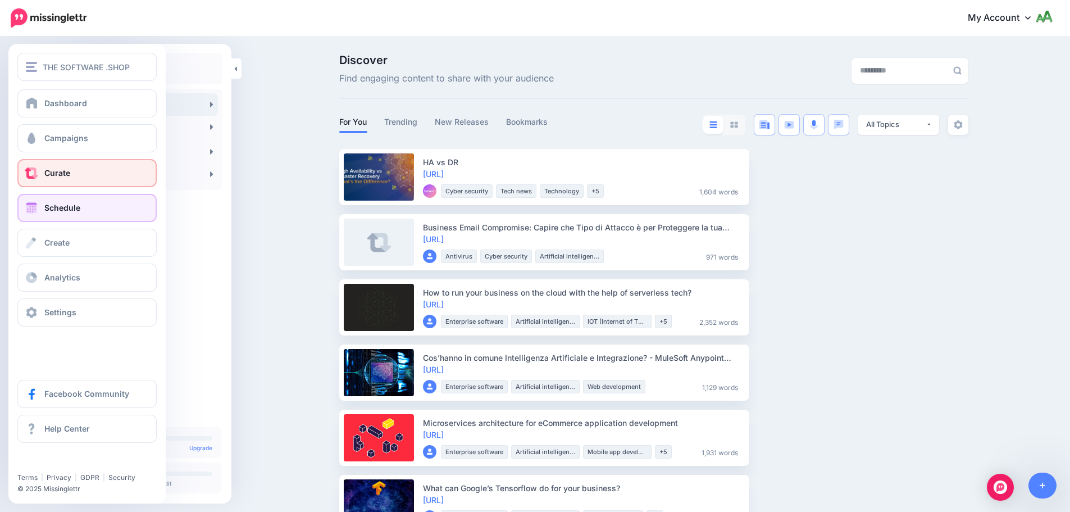
click at [67, 211] on span "Schedule" at bounding box center [62, 208] width 36 height 10
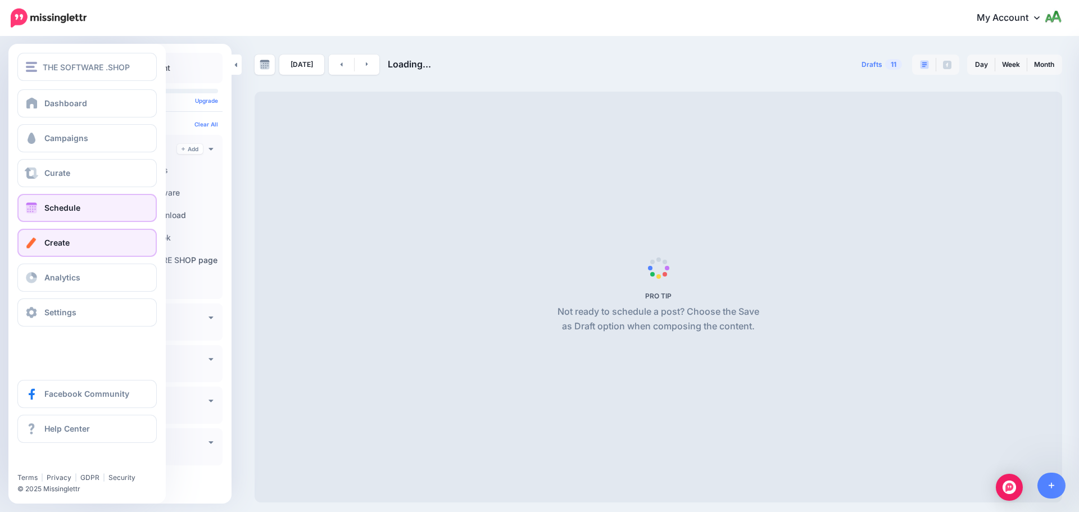
click at [65, 248] on link "Create" at bounding box center [86, 243] width 139 height 28
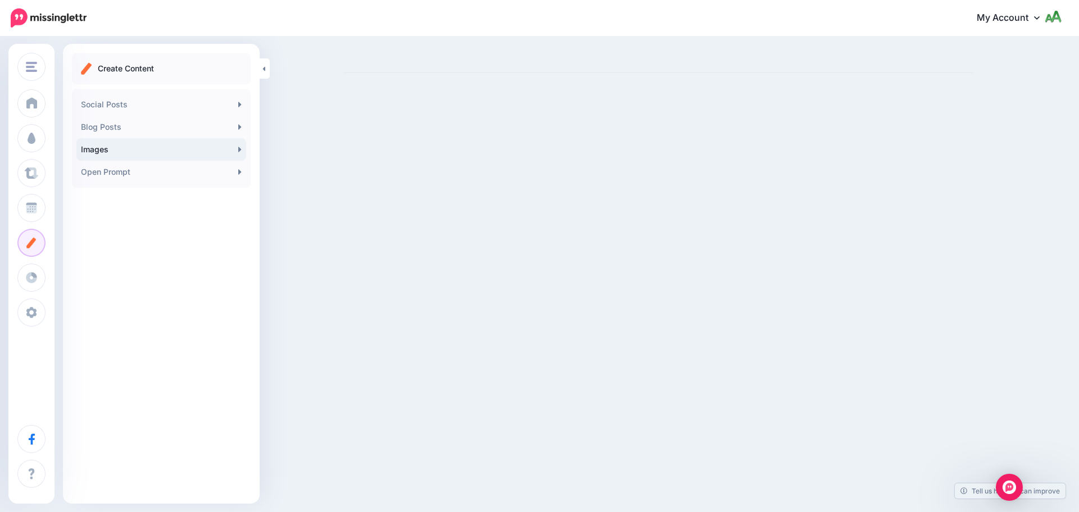
click at [170, 152] on link "Images" at bounding box center [161, 149] width 170 height 22
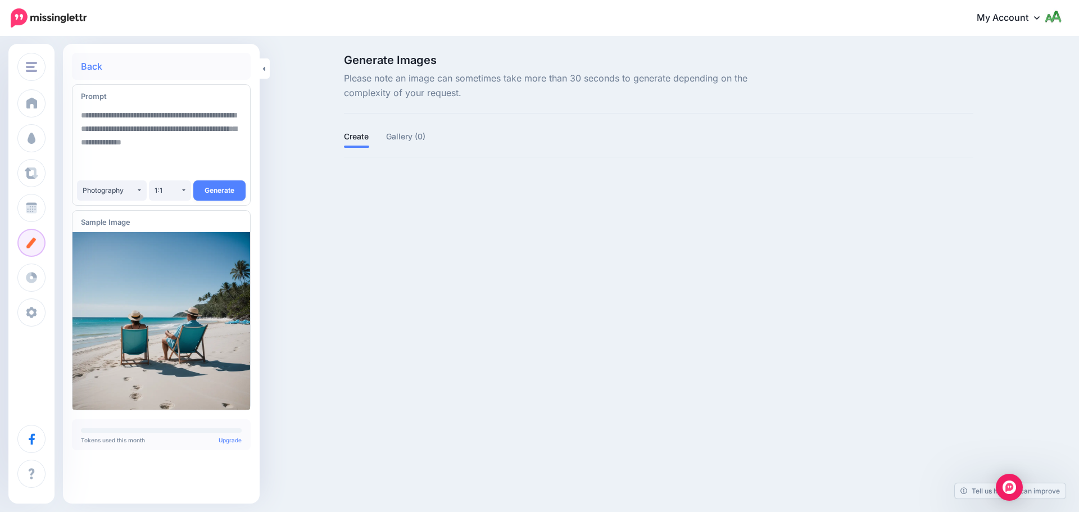
click at [85, 105] on textarea at bounding box center [161, 142] width 161 height 76
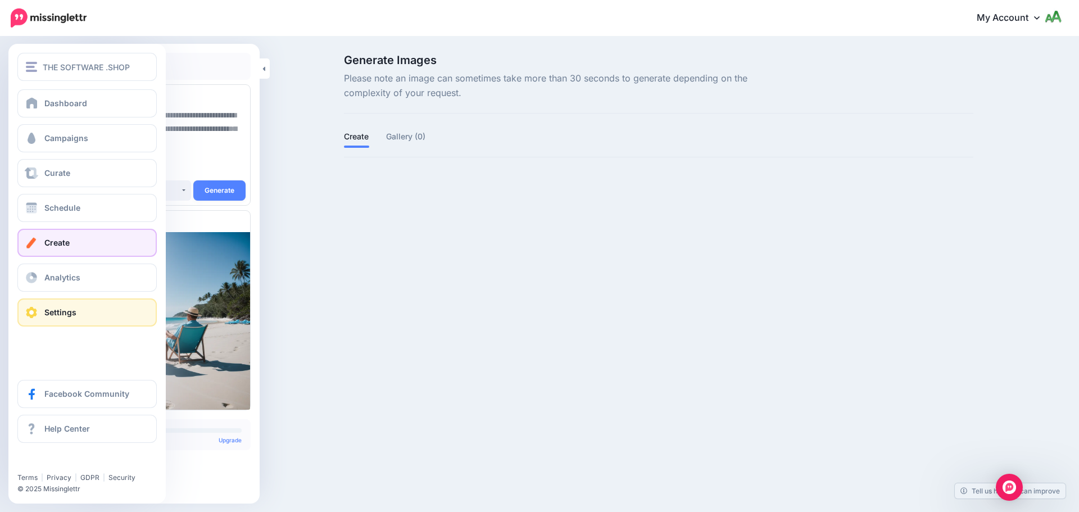
click at [72, 313] on span "Settings" at bounding box center [60, 312] width 32 height 10
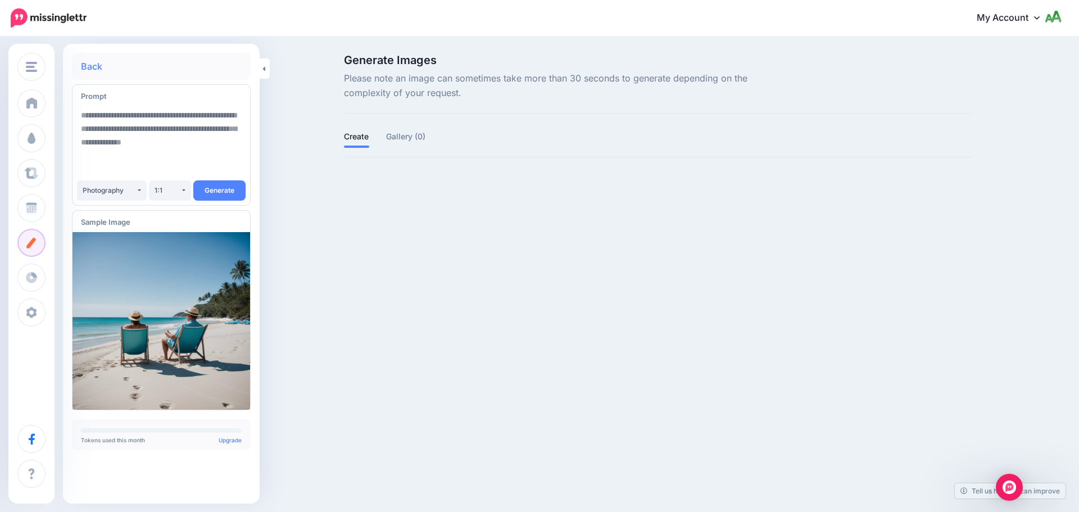
click at [133, 120] on textarea at bounding box center [161, 142] width 161 height 76
paste textarea "**********"
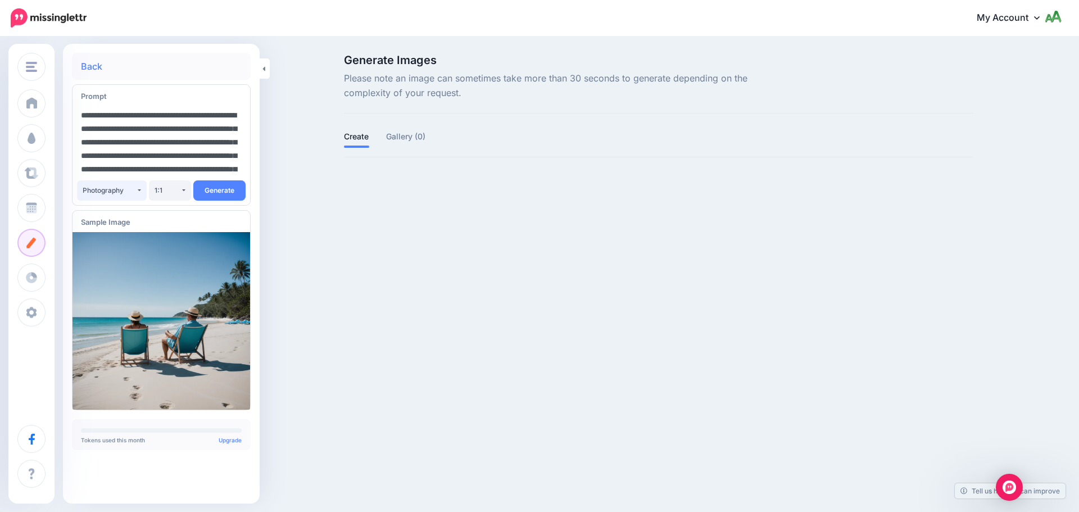
scroll to position [196, 0]
type textarea "**********"
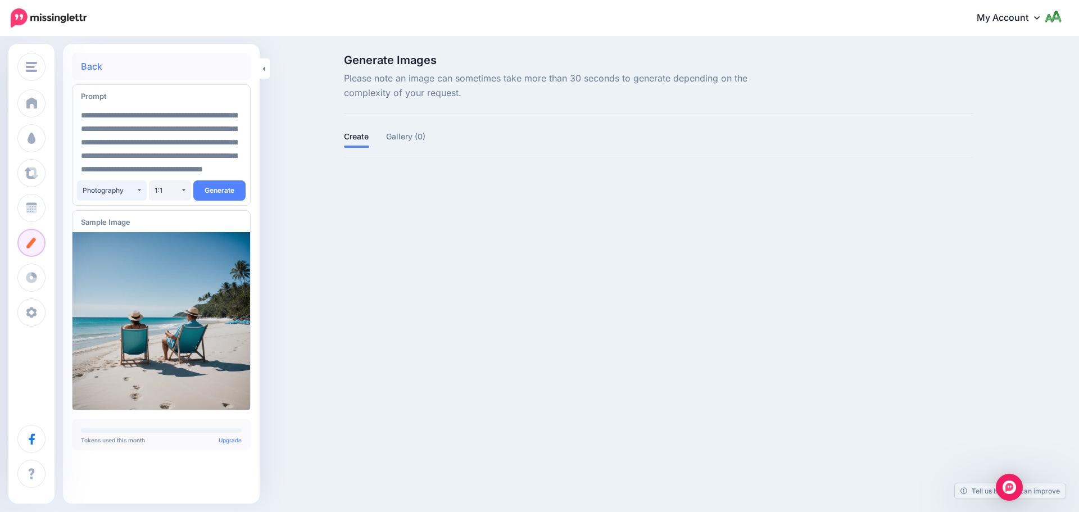
click at [126, 189] on div "Photography" at bounding box center [109, 190] width 53 height 8
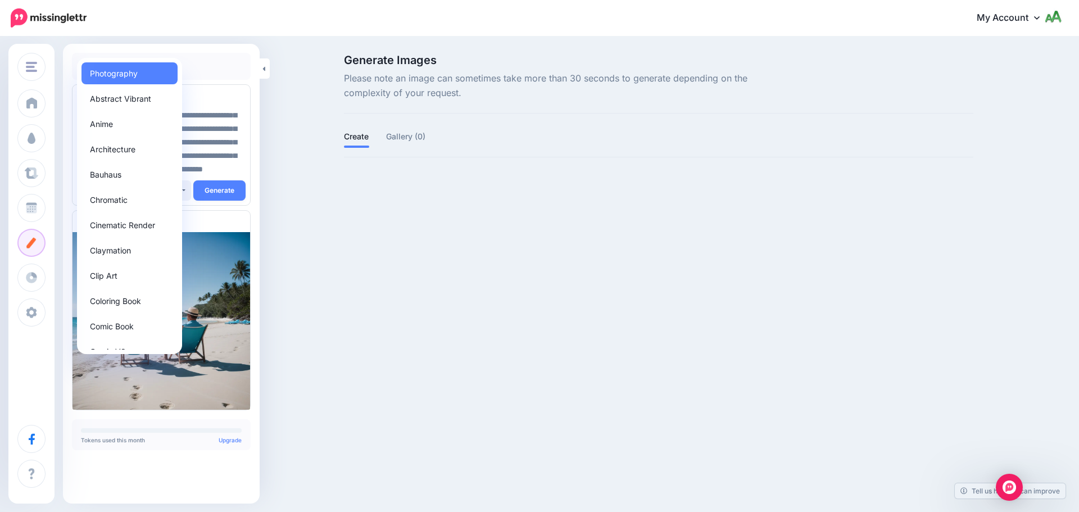
click at [401, 194] on div "Generate Images Please note an image can sometimes take more than 30 seconds to…" at bounding box center [539, 125] width 1079 height 174
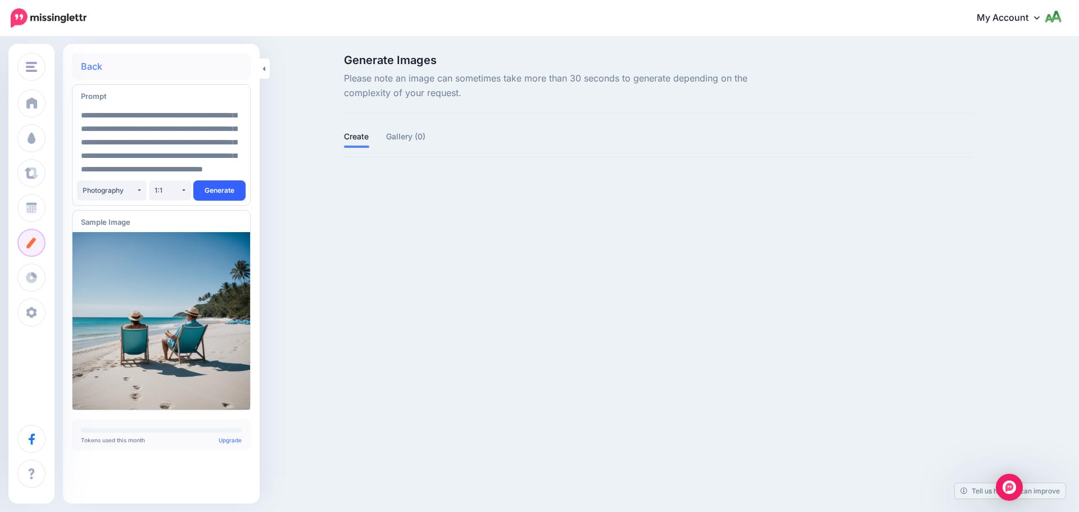
click at [211, 189] on button "Generate" at bounding box center [219, 190] width 52 height 20
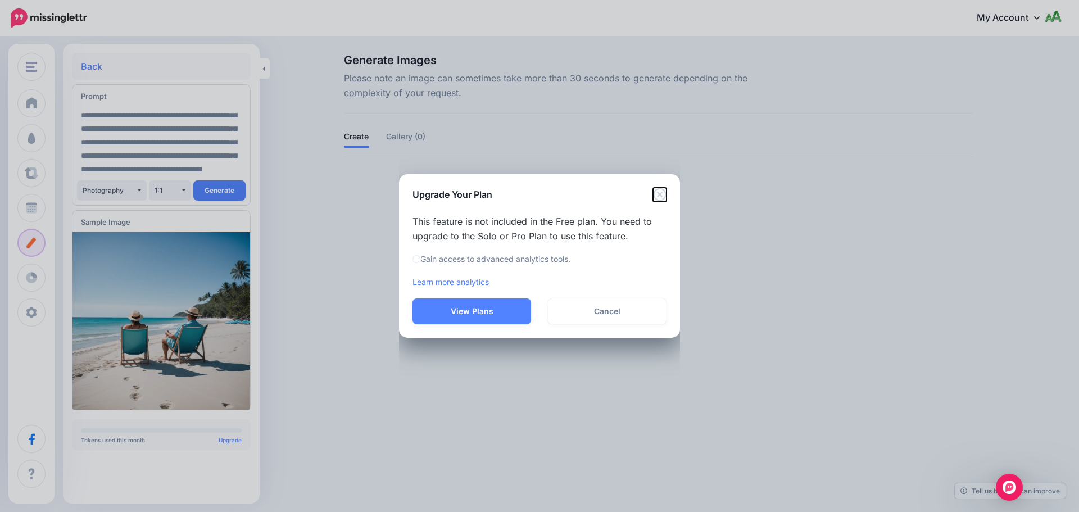
click at [666, 192] on icon "Close" at bounding box center [659, 194] width 13 height 13
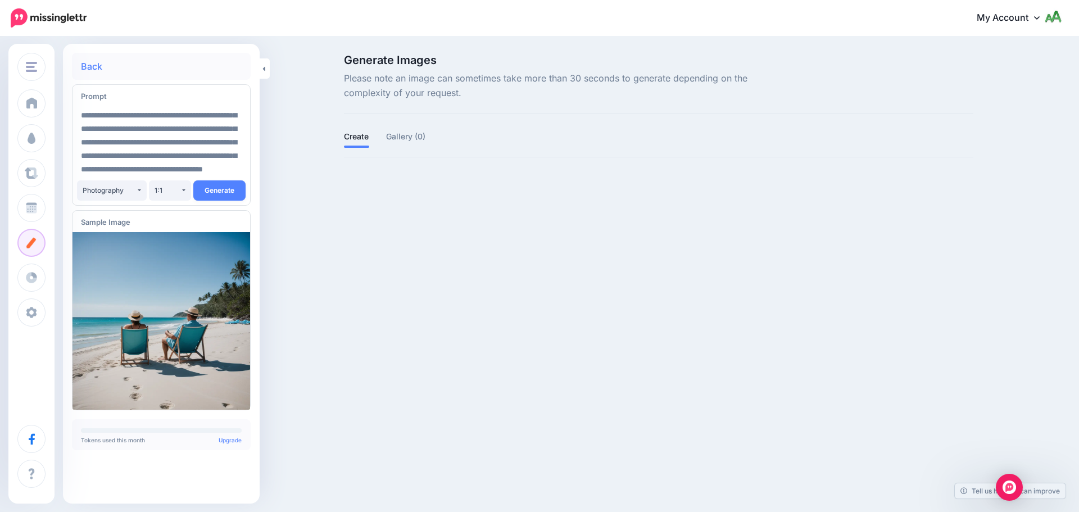
click at [1026, 17] on link "My Account" at bounding box center [1013, 18] width 97 height 28
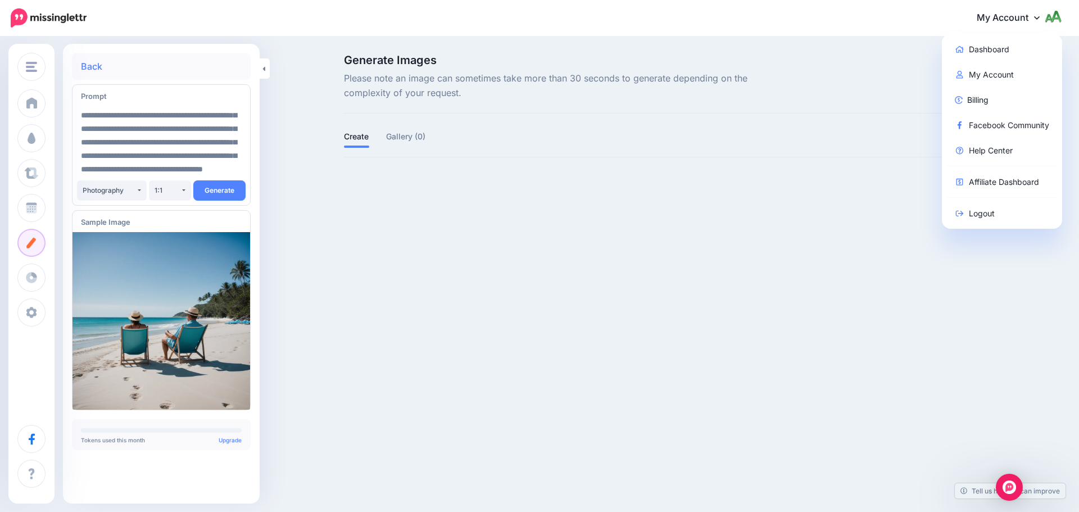
click at [97, 64] on link "Back" at bounding box center [91, 66] width 21 height 9
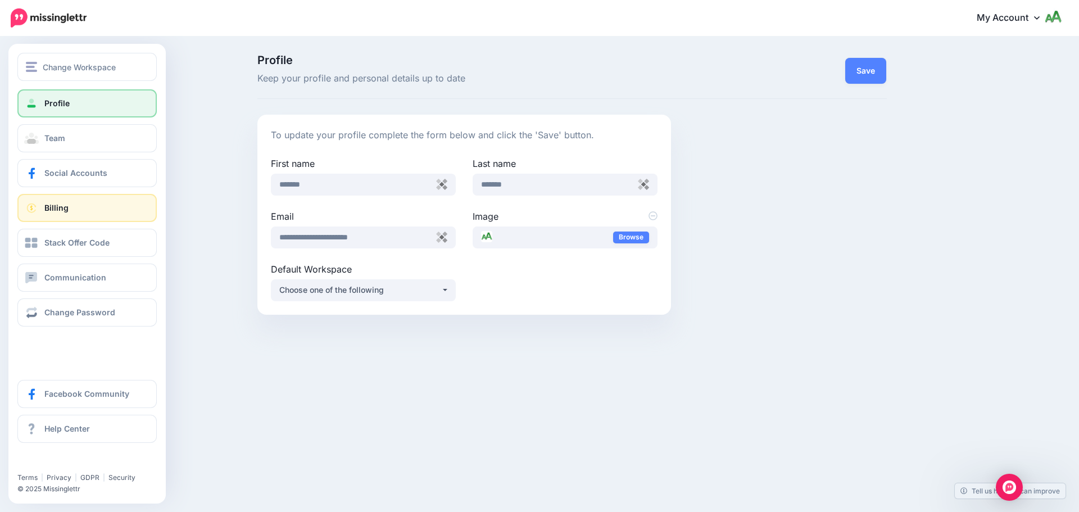
click at [30, 202] on span at bounding box center [31, 207] width 15 height 11
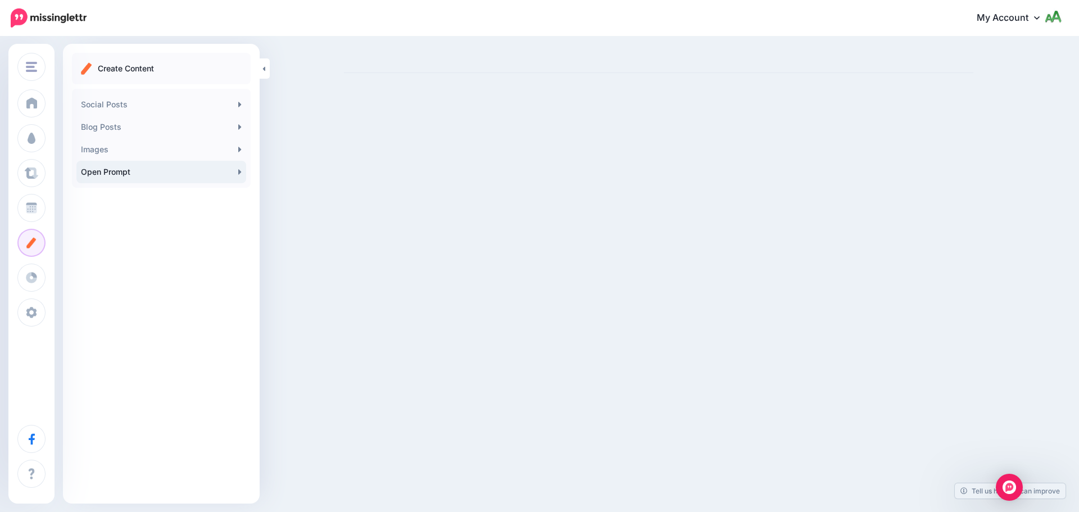
click at [122, 179] on link "Open Prompt" at bounding box center [161, 172] width 170 height 22
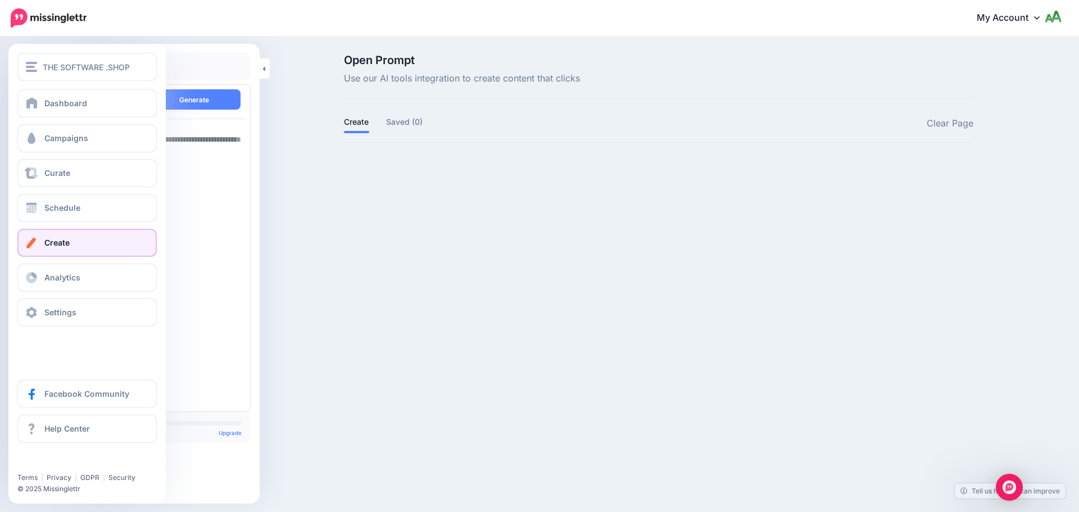
click at [61, 248] on link "Create" at bounding box center [86, 243] width 139 height 28
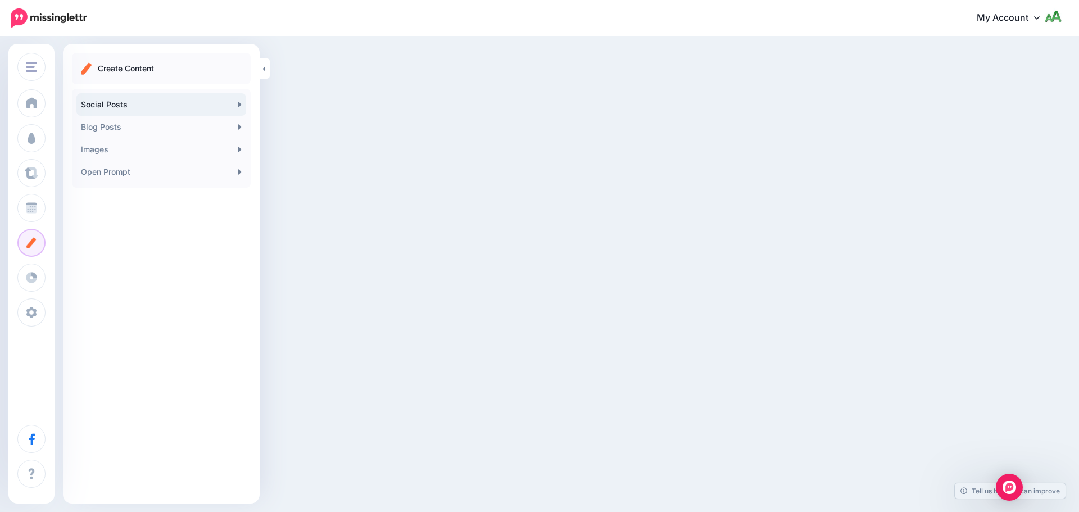
click at [163, 99] on link "Social Posts" at bounding box center [161, 104] width 170 height 22
click at [142, 124] on link "Blog Posts" at bounding box center [161, 127] width 170 height 22
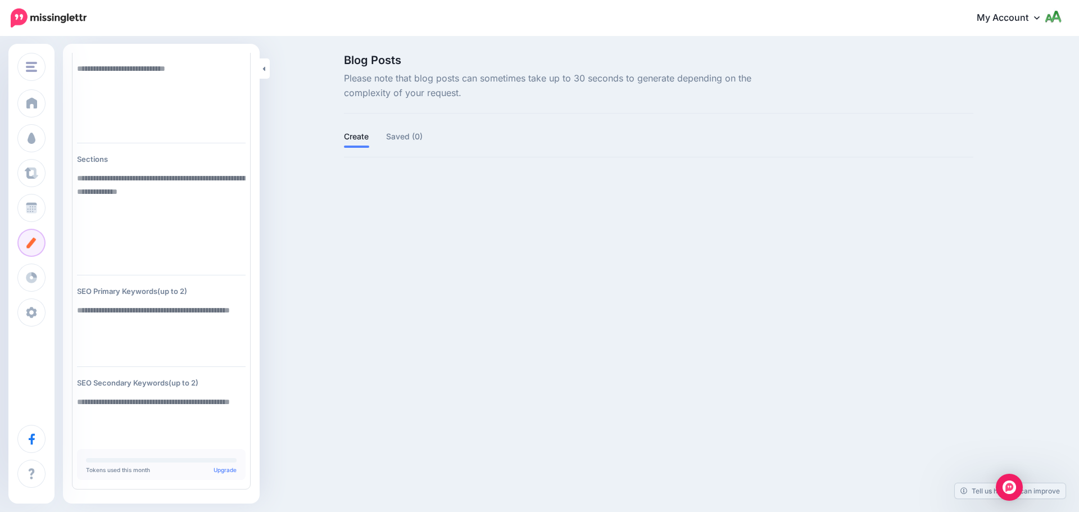
scroll to position [80, 0]
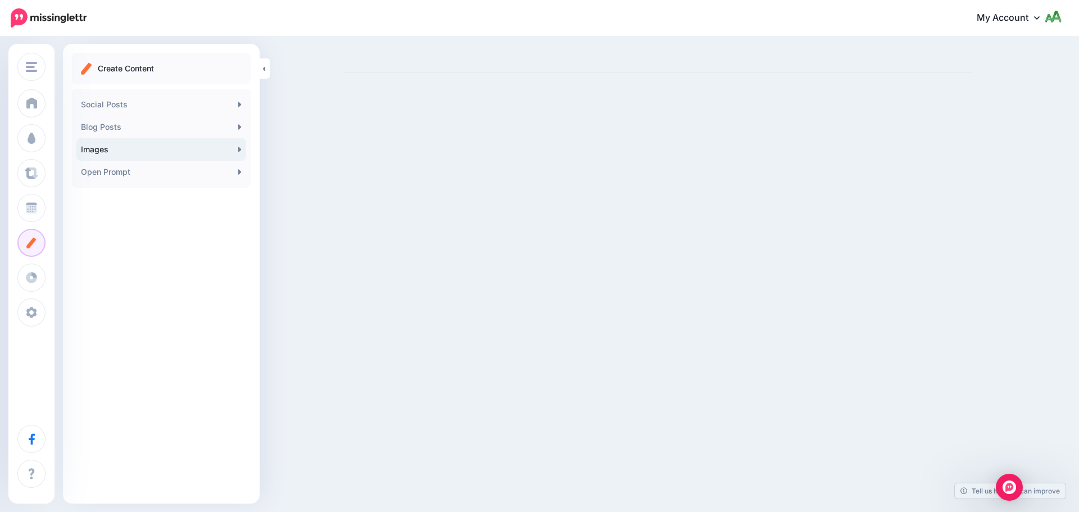
click at [144, 145] on link "Images" at bounding box center [161, 149] width 170 height 22
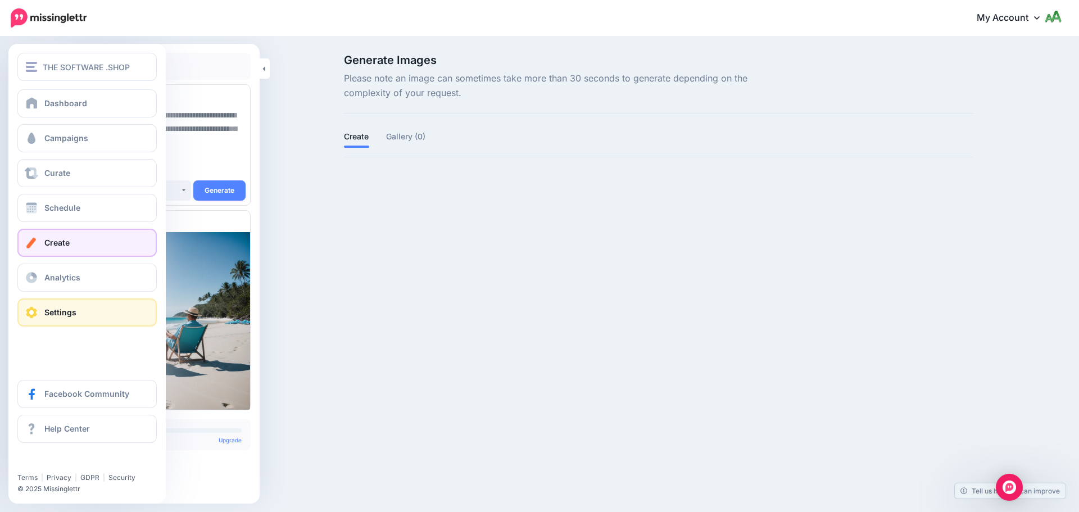
click at [44, 306] on link "Settings" at bounding box center [86, 312] width 139 height 28
